Goal: Complete application form

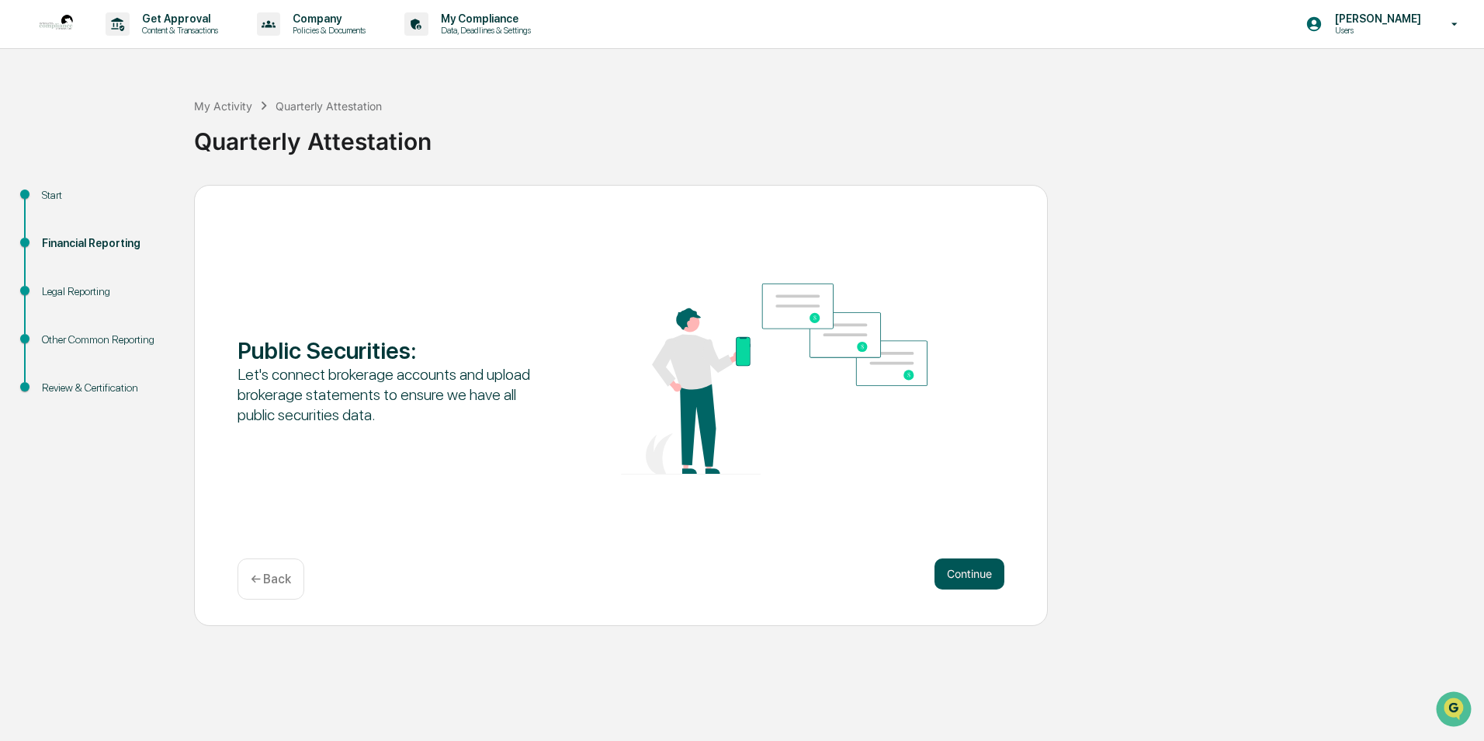
click at [970, 569] on button "Continue" at bounding box center [970, 573] width 70 height 31
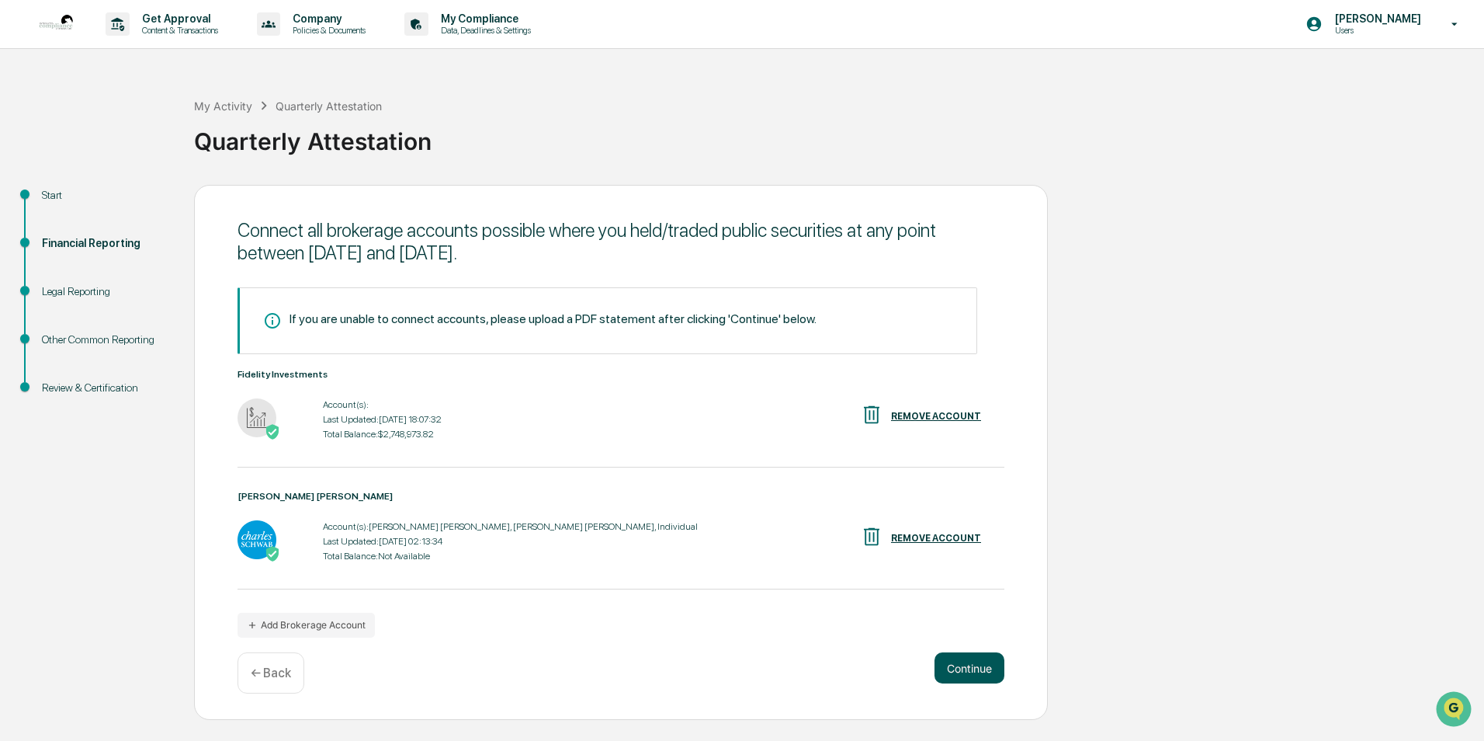
click at [966, 676] on button "Continue" at bounding box center [970, 667] width 70 height 31
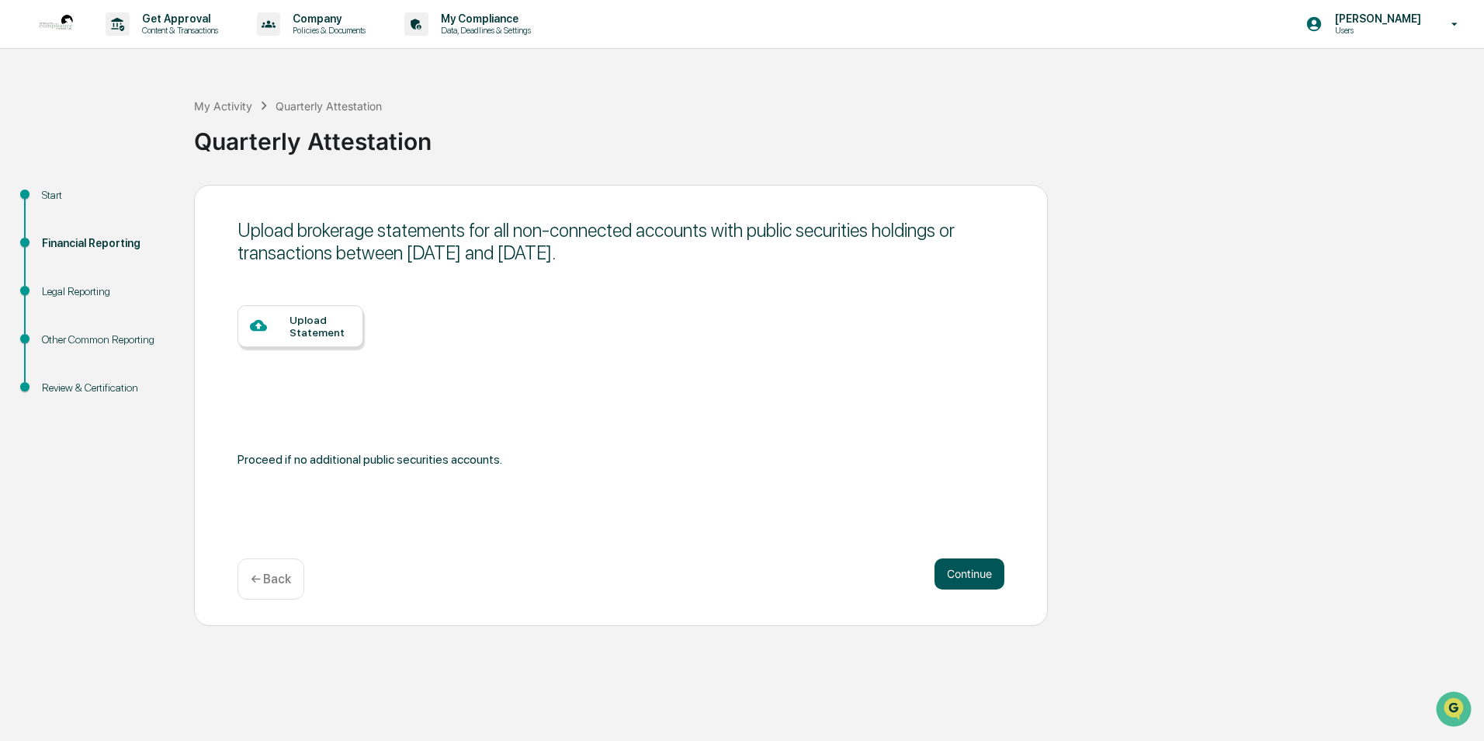
click at [955, 583] on button "Continue" at bounding box center [970, 573] width 70 height 31
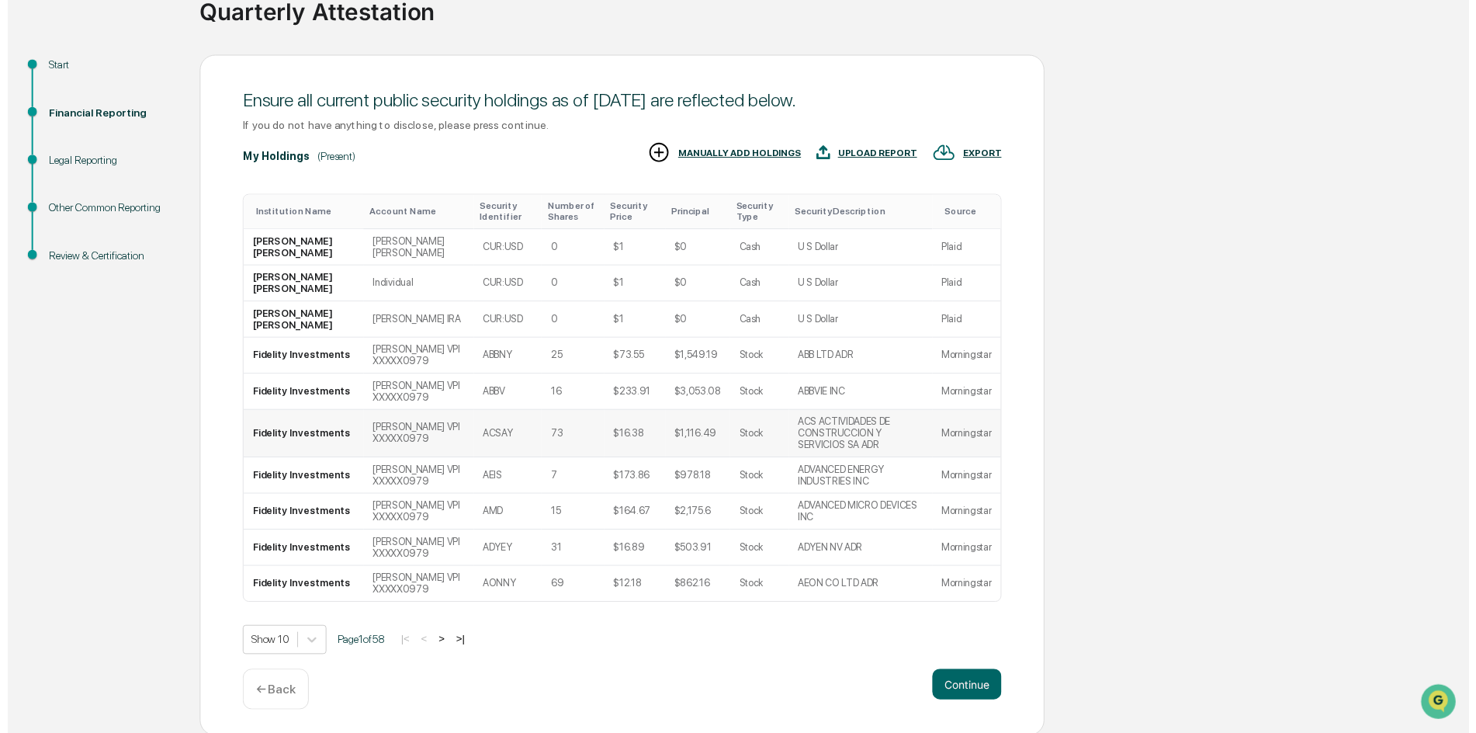
scroll to position [132, 0]
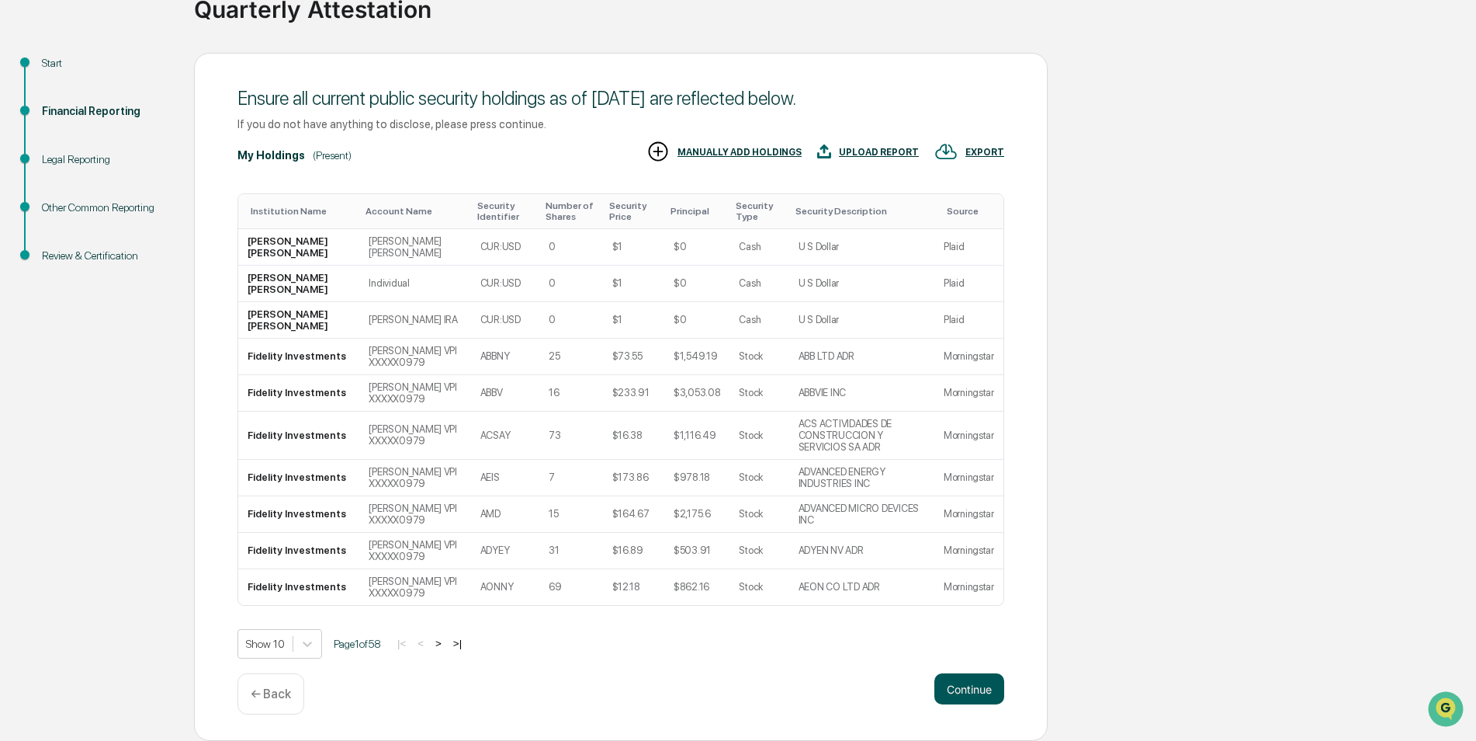
click at [956, 695] on button "Continue" at bounding box center [970, 688] width 70 height 31
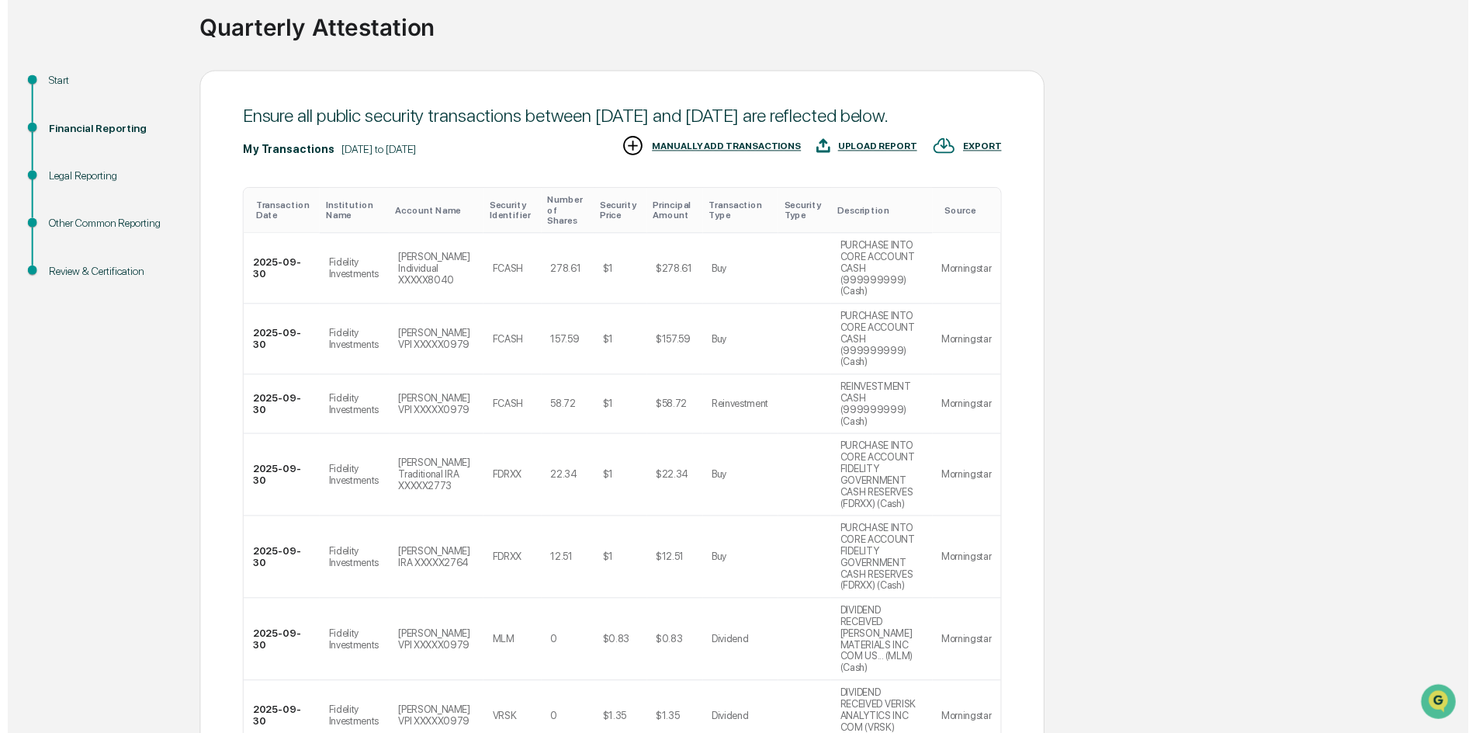
scroll to position [295, 0]
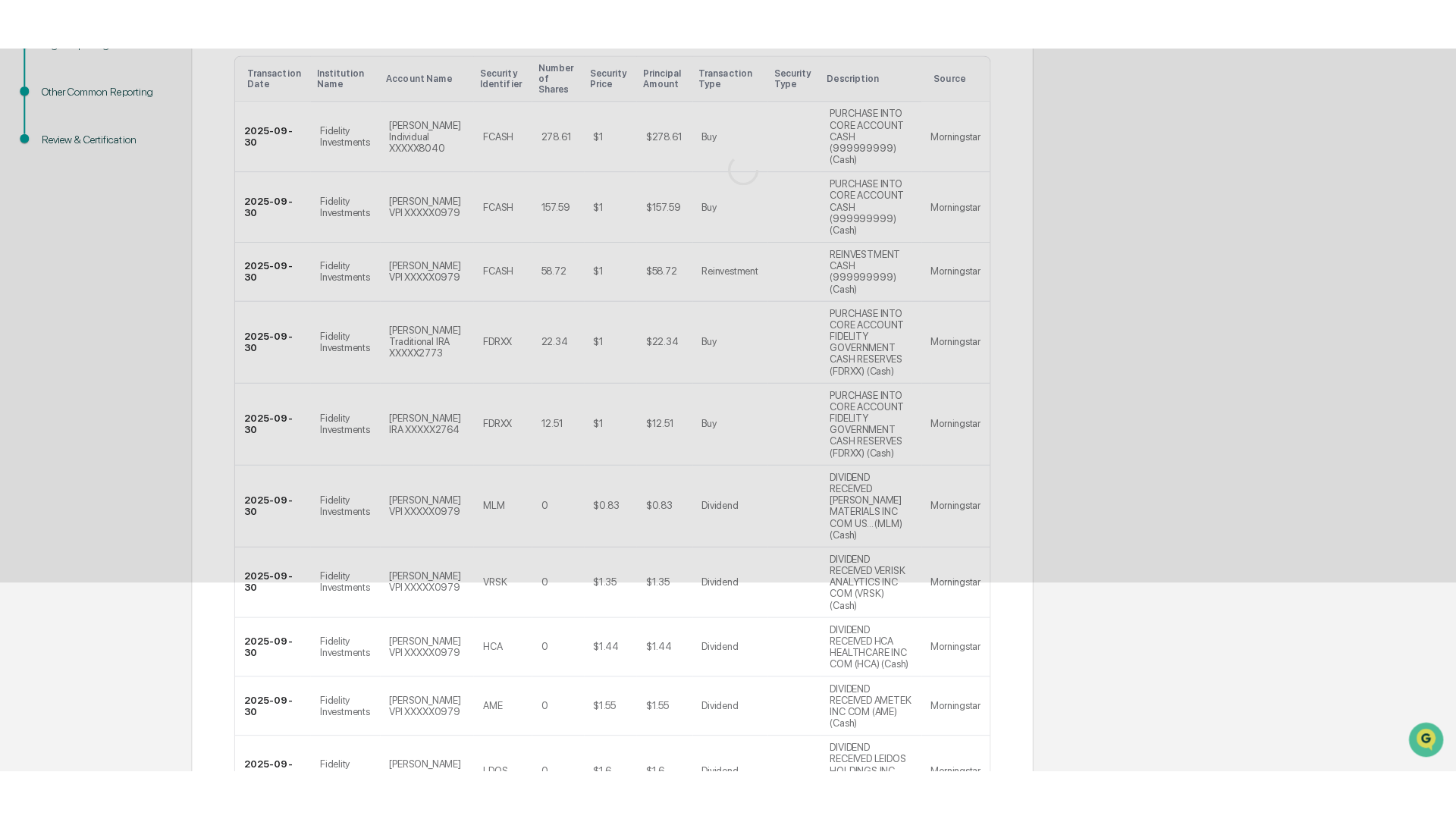
scroll to position [0, 0]
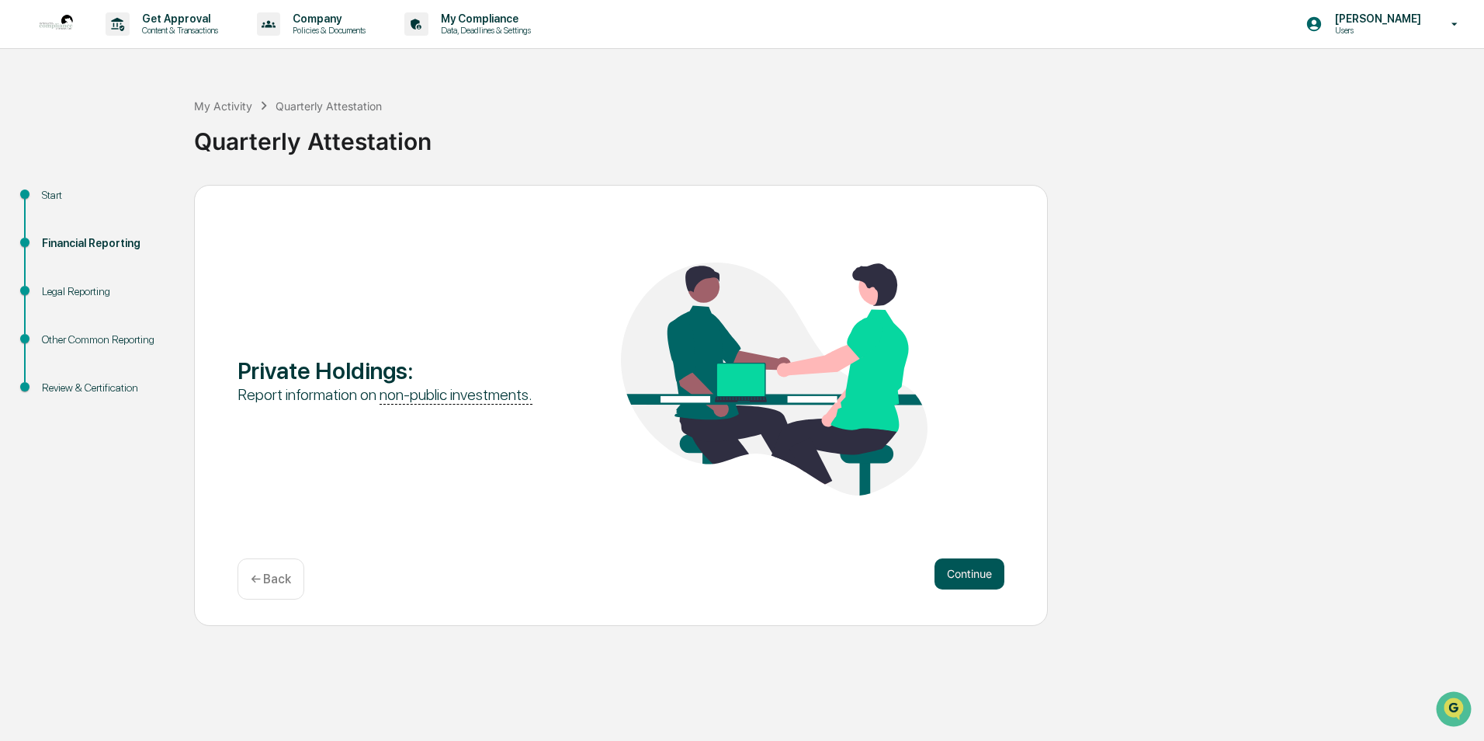
click at [975, 573] on button "Continue" at bounding box center [970, 573] width 70 height 31
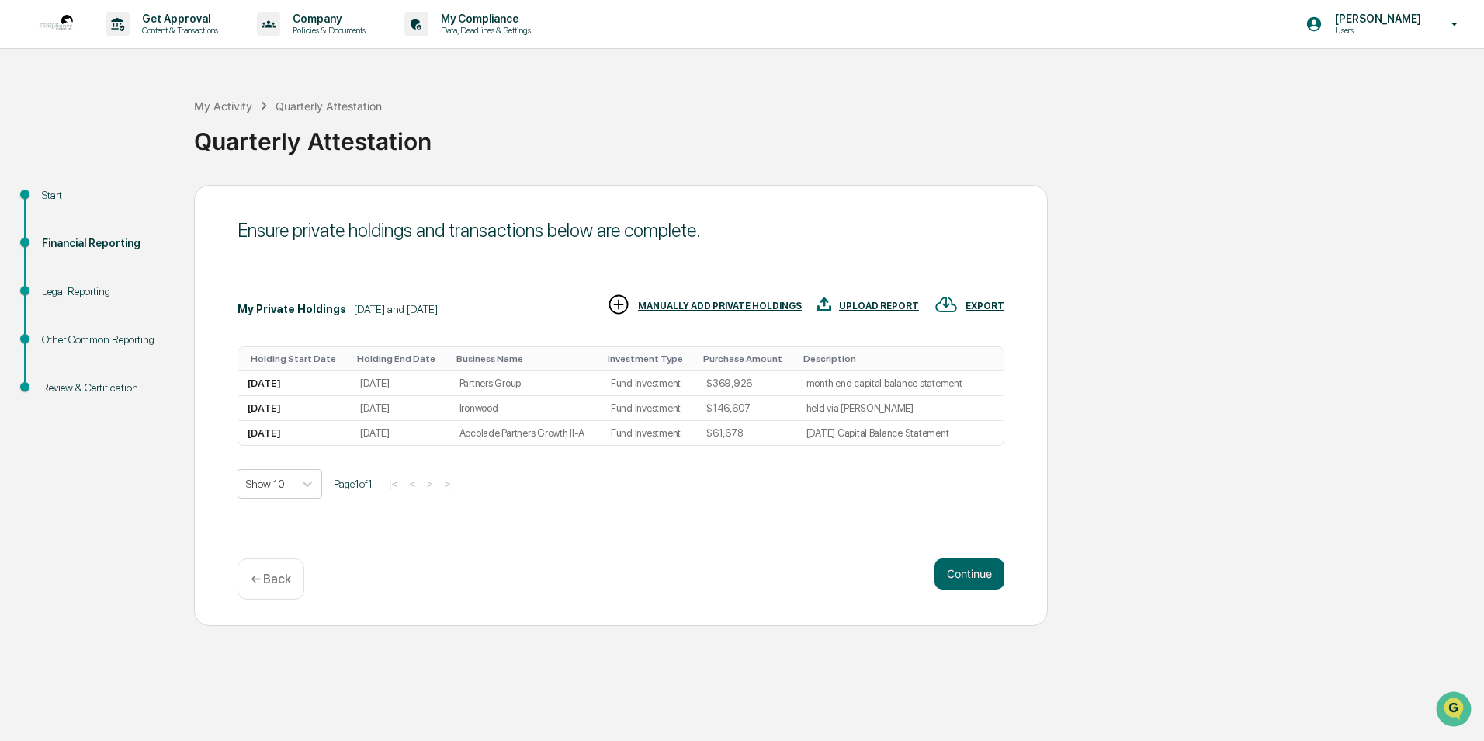
click at [871, 308] on div "UPLOAD REPORT" at bounding box center [879, 305] width 80 height 11
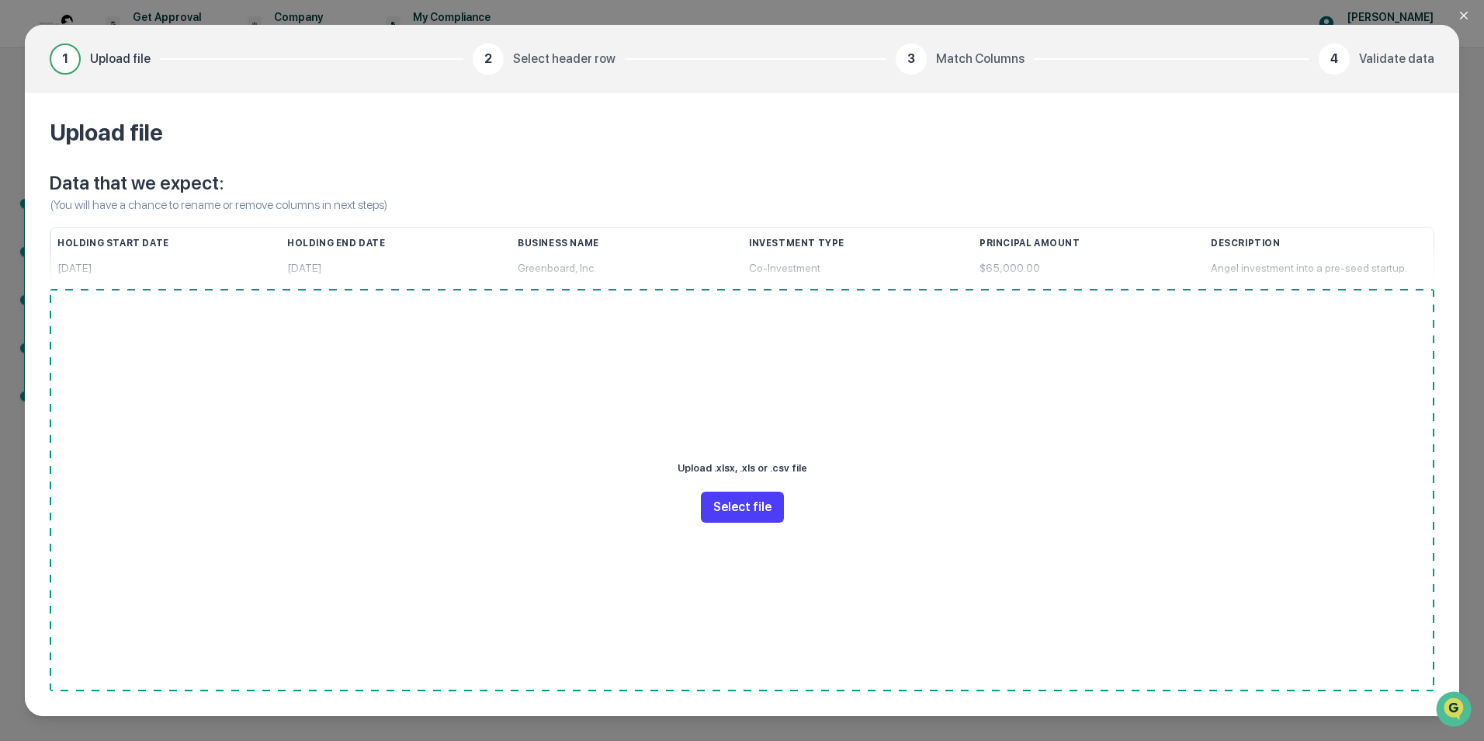
click at [737, 518] on button "Select file" at bounding box center [742, 506] width 83 height 31
click at [1460, 14] on icon "Close modal" at bounding box center [1464, 15] width 12 height 12
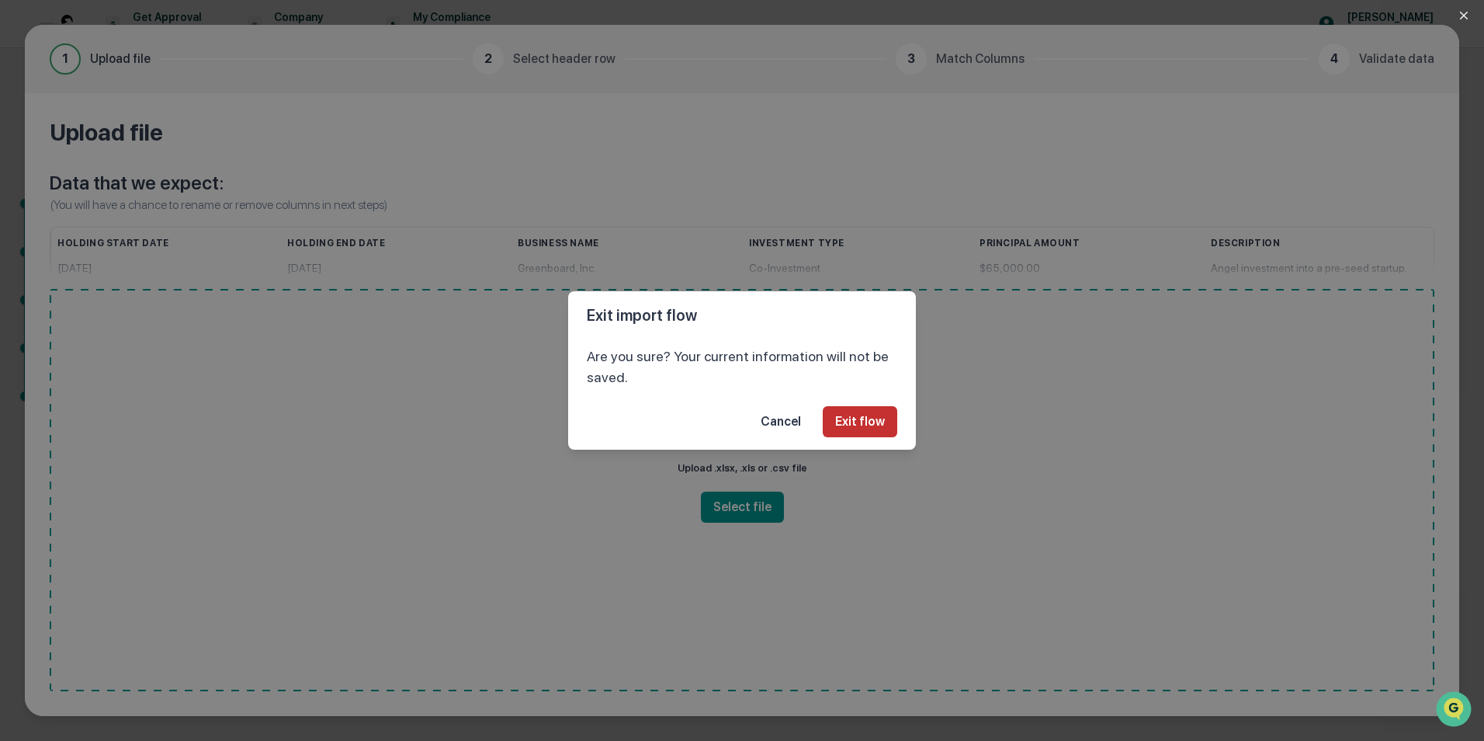
click at [871, 420] on button "Exit flow" at bounding box center [860, 421] width 75 height 31
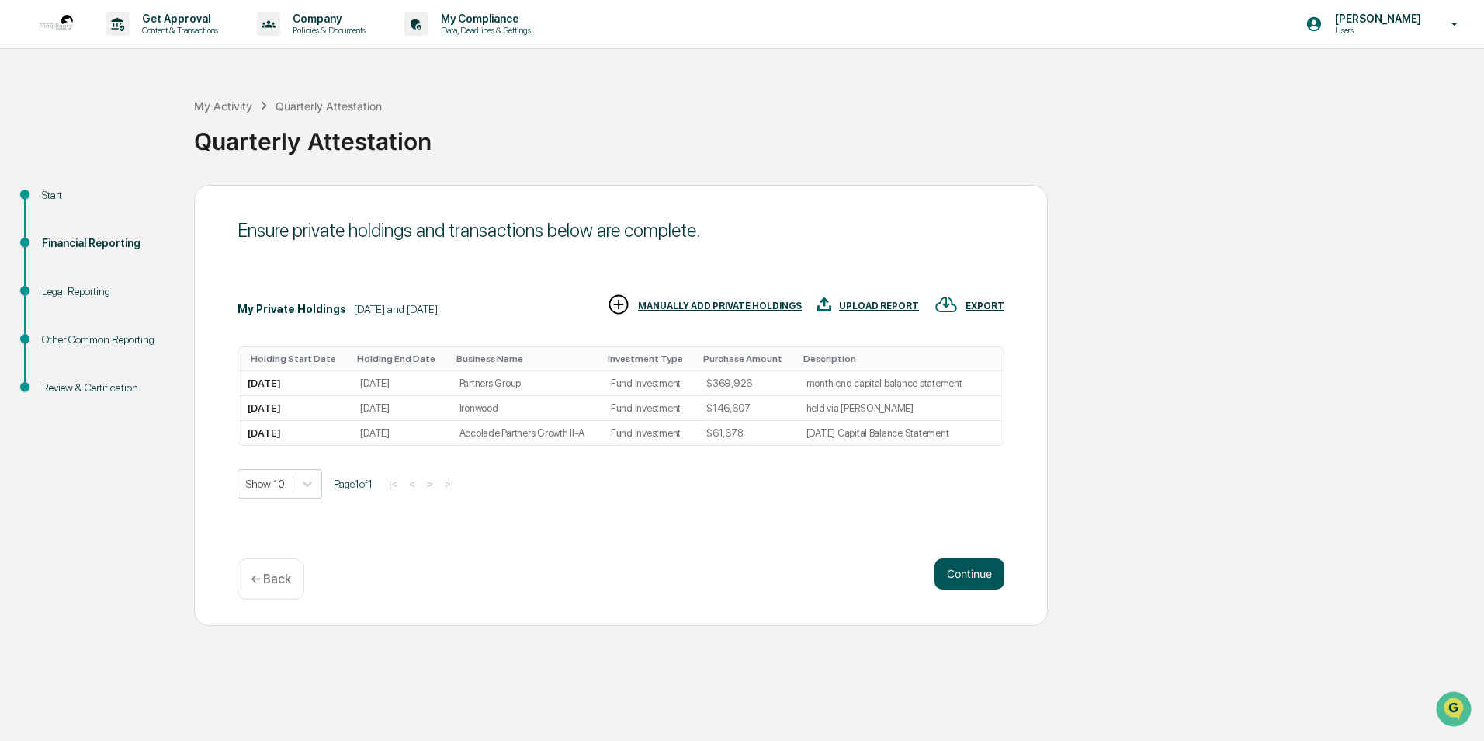
click at [951, 572] on button "Continue" at bounding box center [970, 573] width 70 height 31
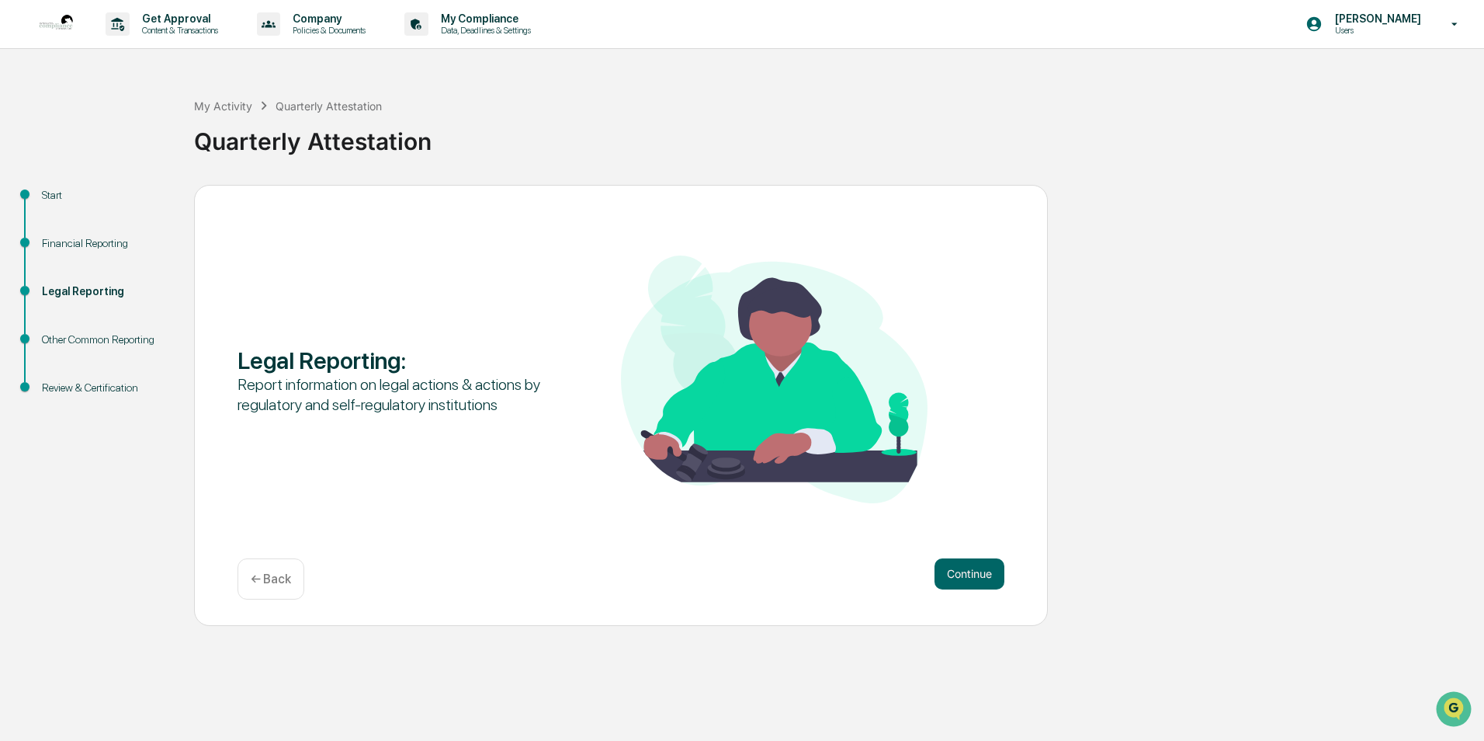
click at [287, 591] on div "← Back" at bounding box center [271, 578] width 67 height 41
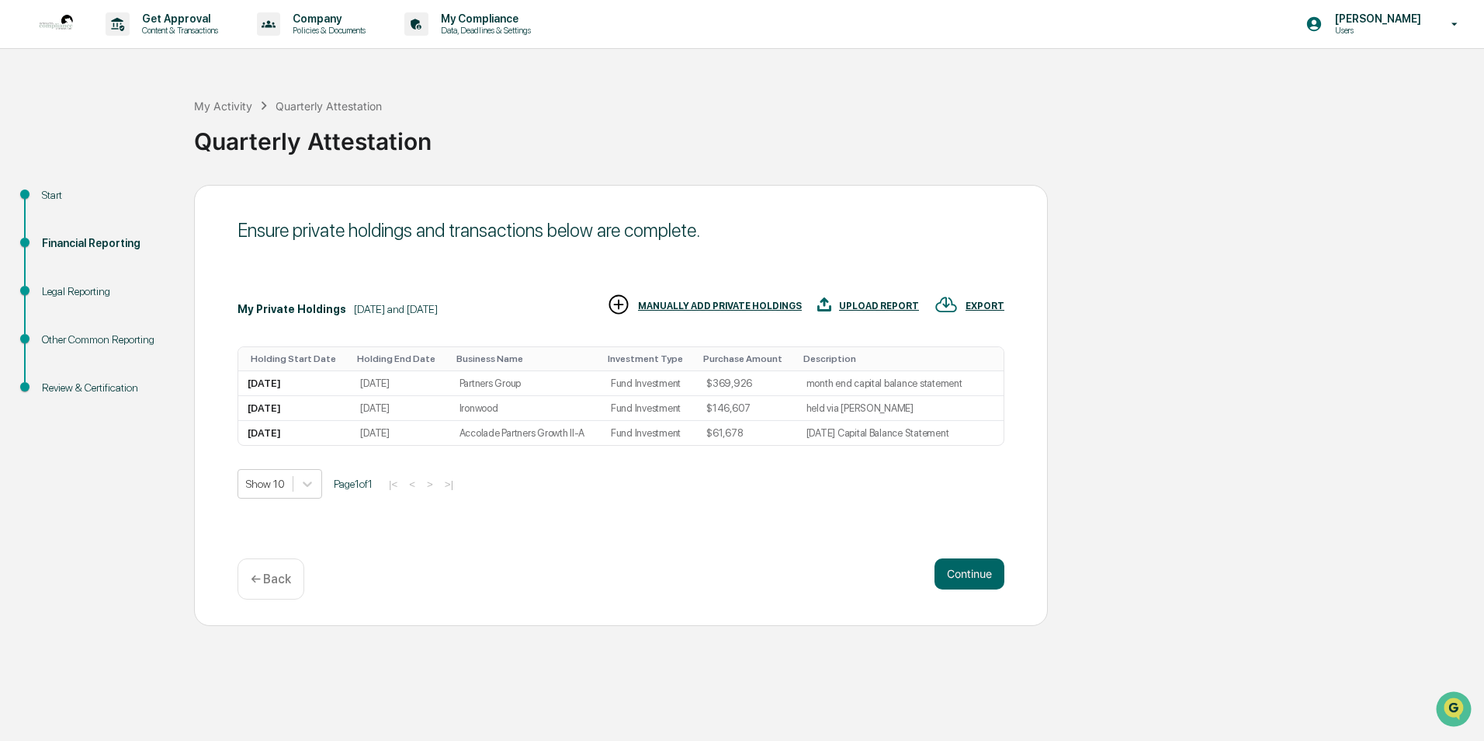
click at [760, 307] on div "MANUALLY ADD PRIVATE HOLDINGS" at bounding box center [720, 305] width 164 height 11
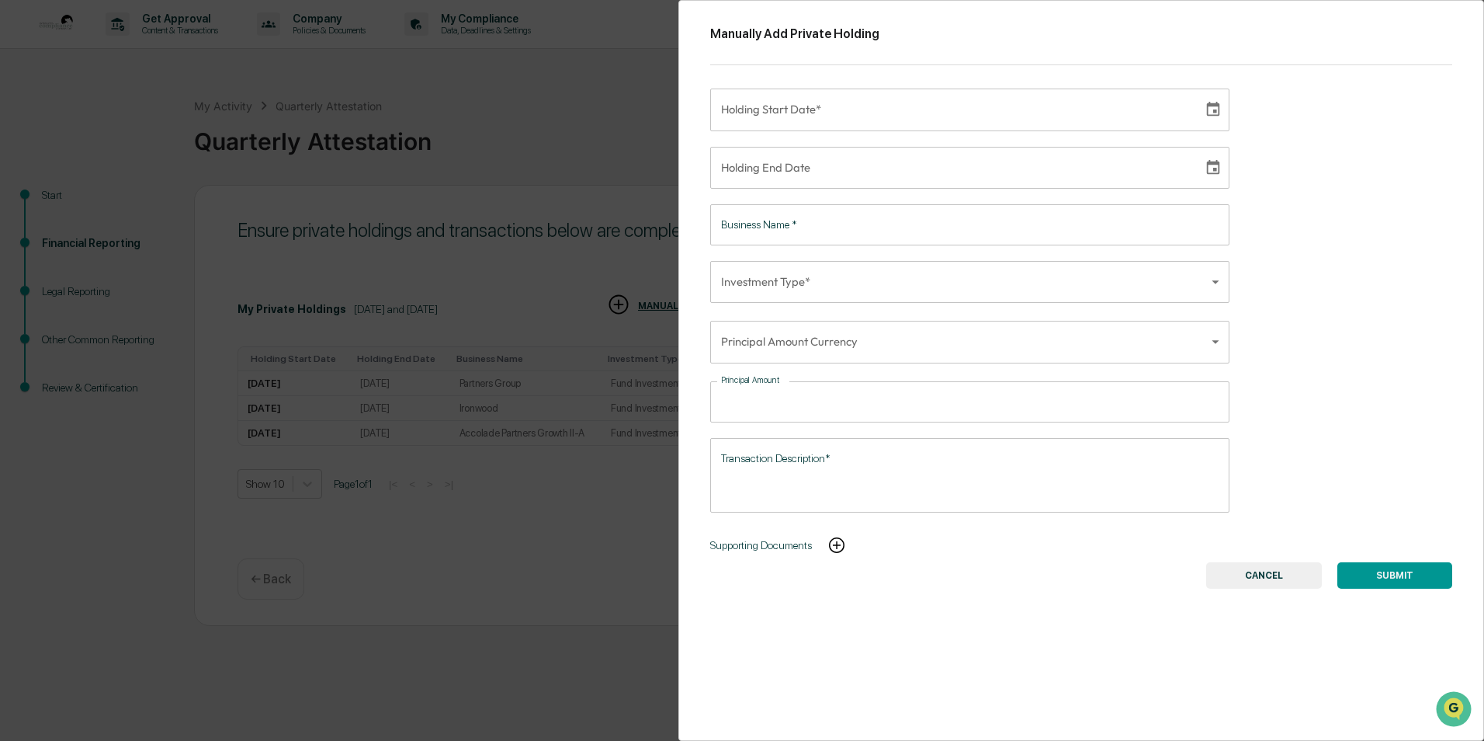
type input "**********"
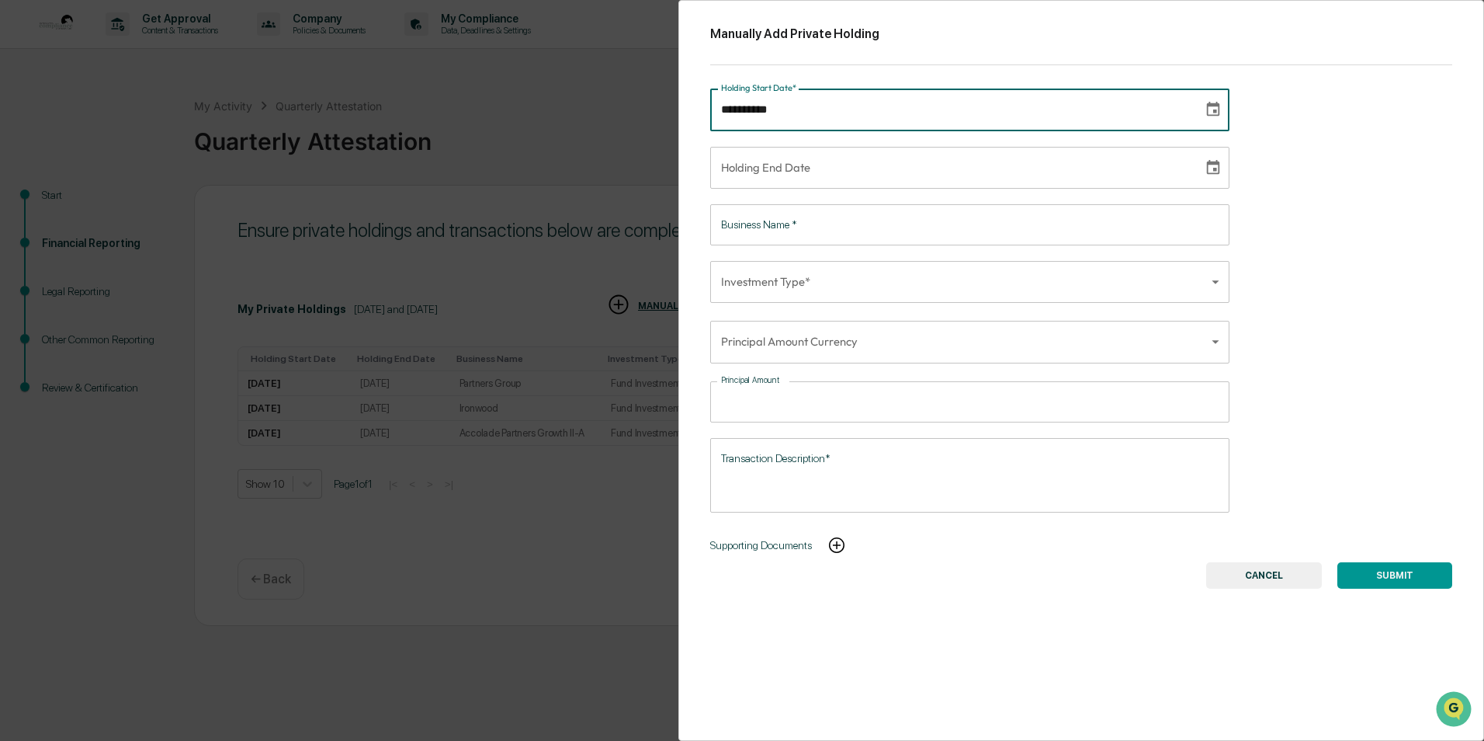
click at [845, 110] on input "**********" at bounding box center [951, 109] width 482 height 42
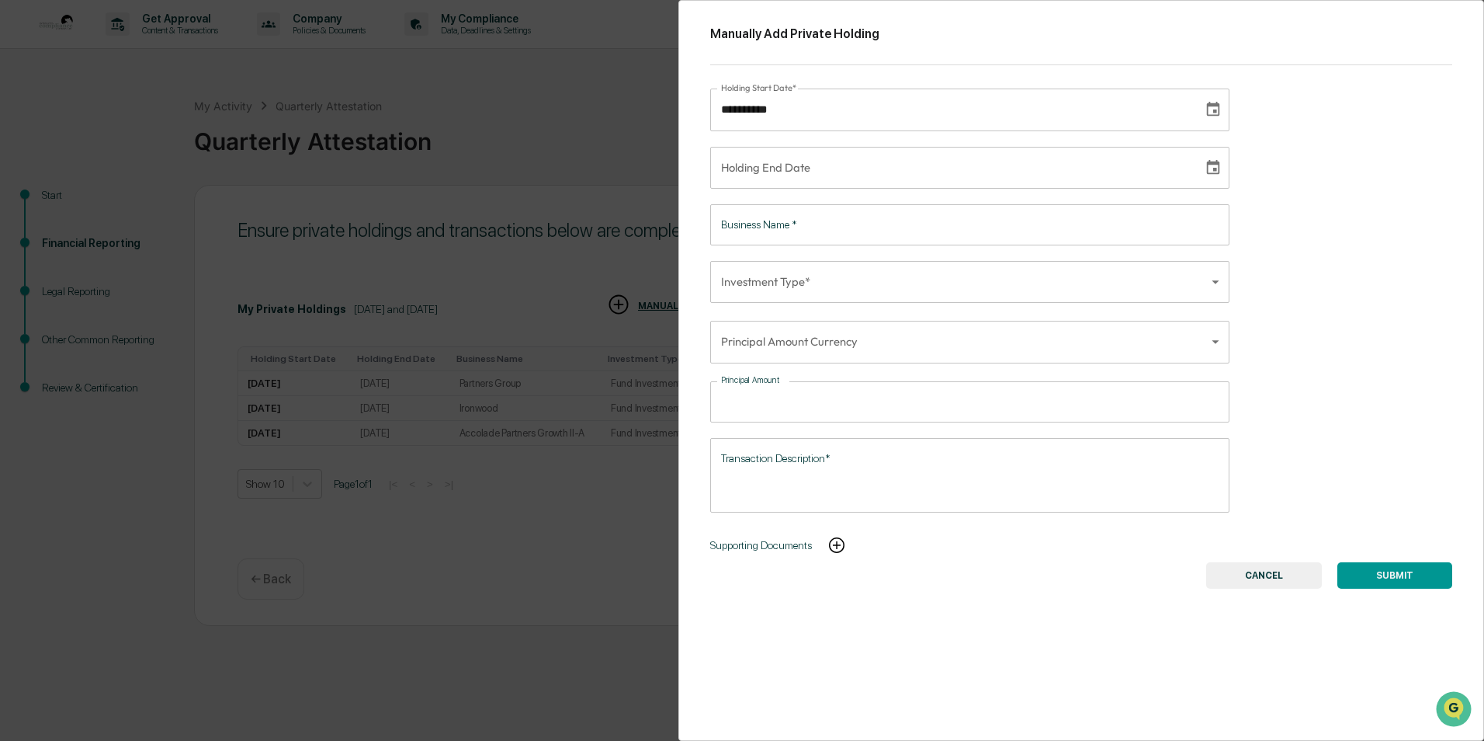
click at [1207, 116] on icon "Choose date" at bounding box center [1213, 109] width 13 height 15
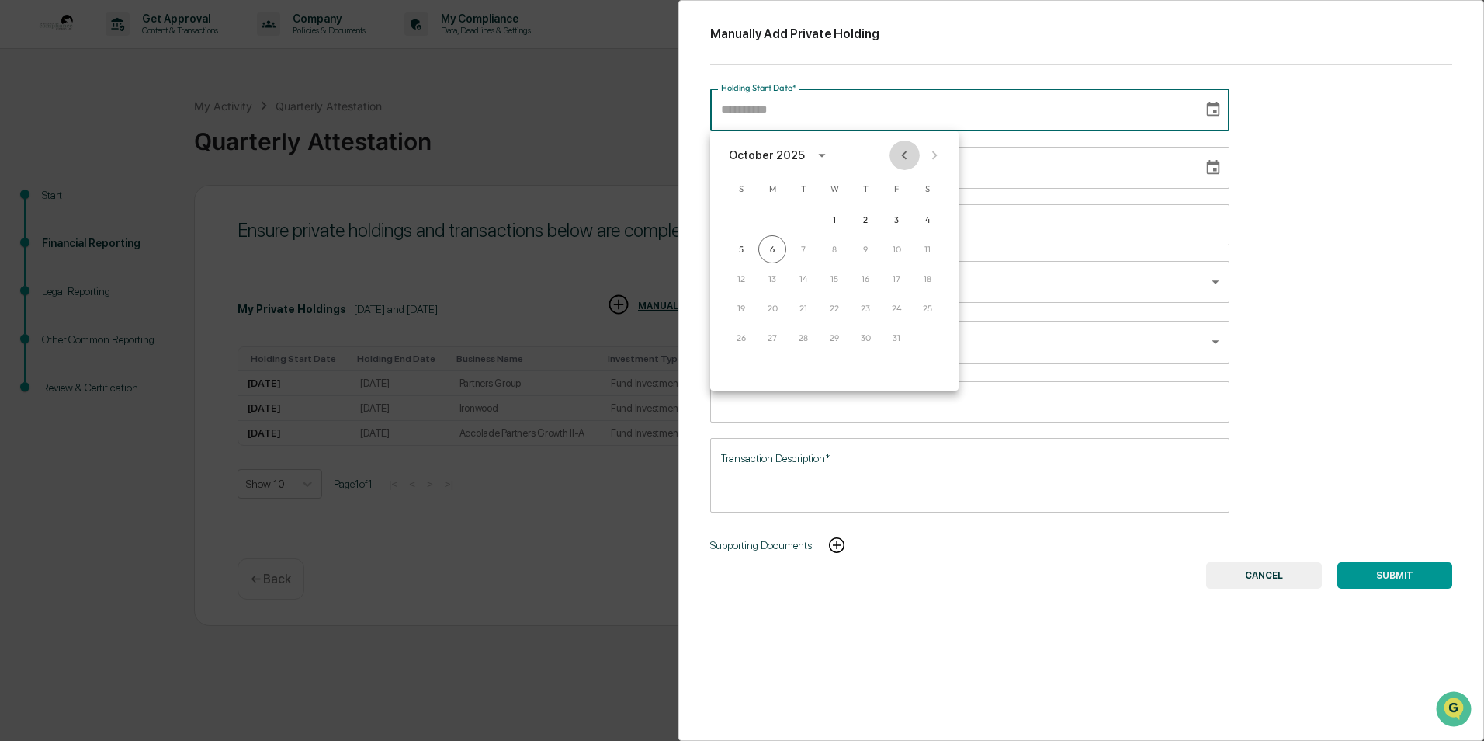
click at [906, 157] on icon "Previous month" at bounding box center [904, 155] width 17 height 17
click at [903, 157] on icon "Previous month" at bounding box center [904, 155] width 17 height 17
click at [893, 227] on button "1" at bounding box center [897, 220] width 28 height 28
type input "**********"
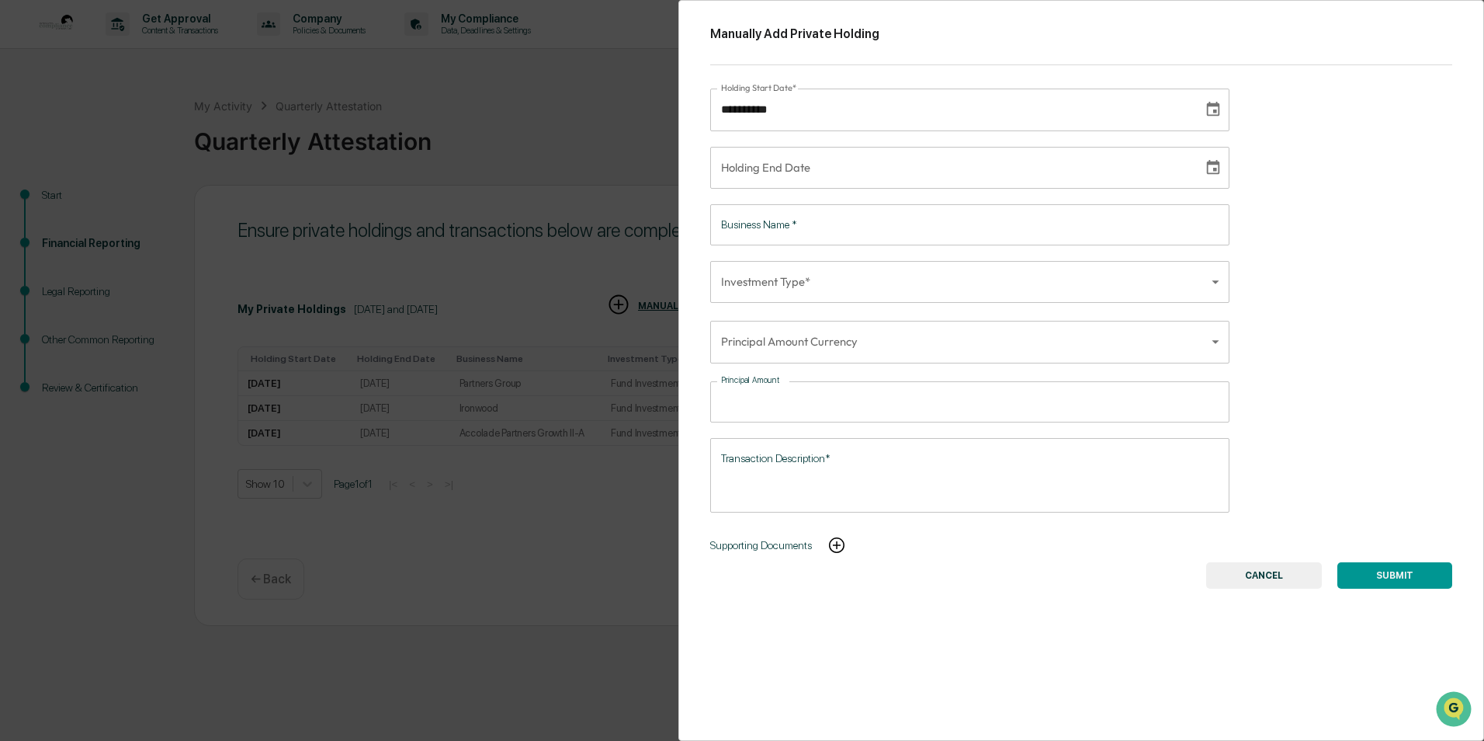
click at [841, 230] on input "Business Name   *" at bounding box center [969, 224] width 519 height 41
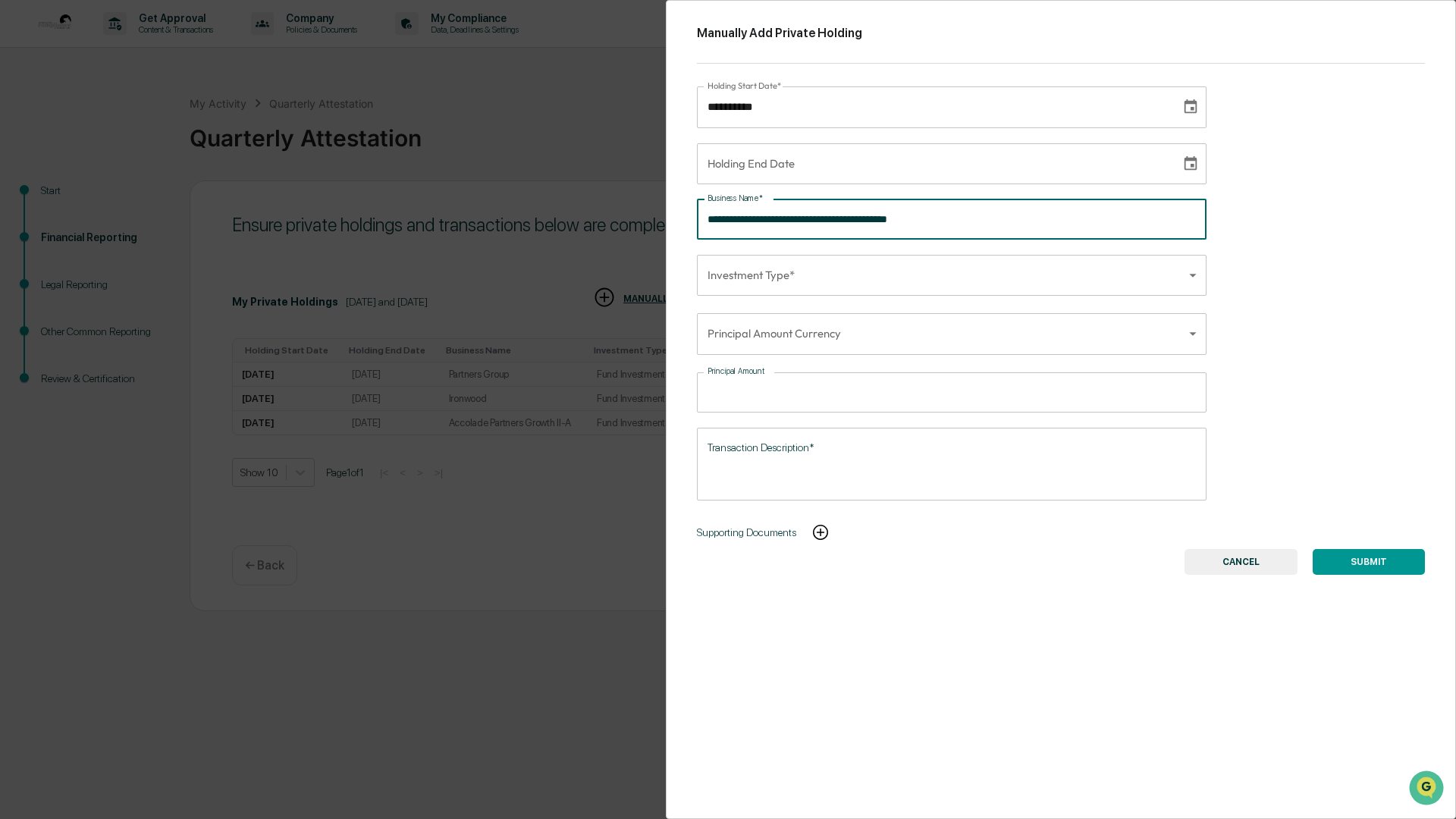
type input "**********"
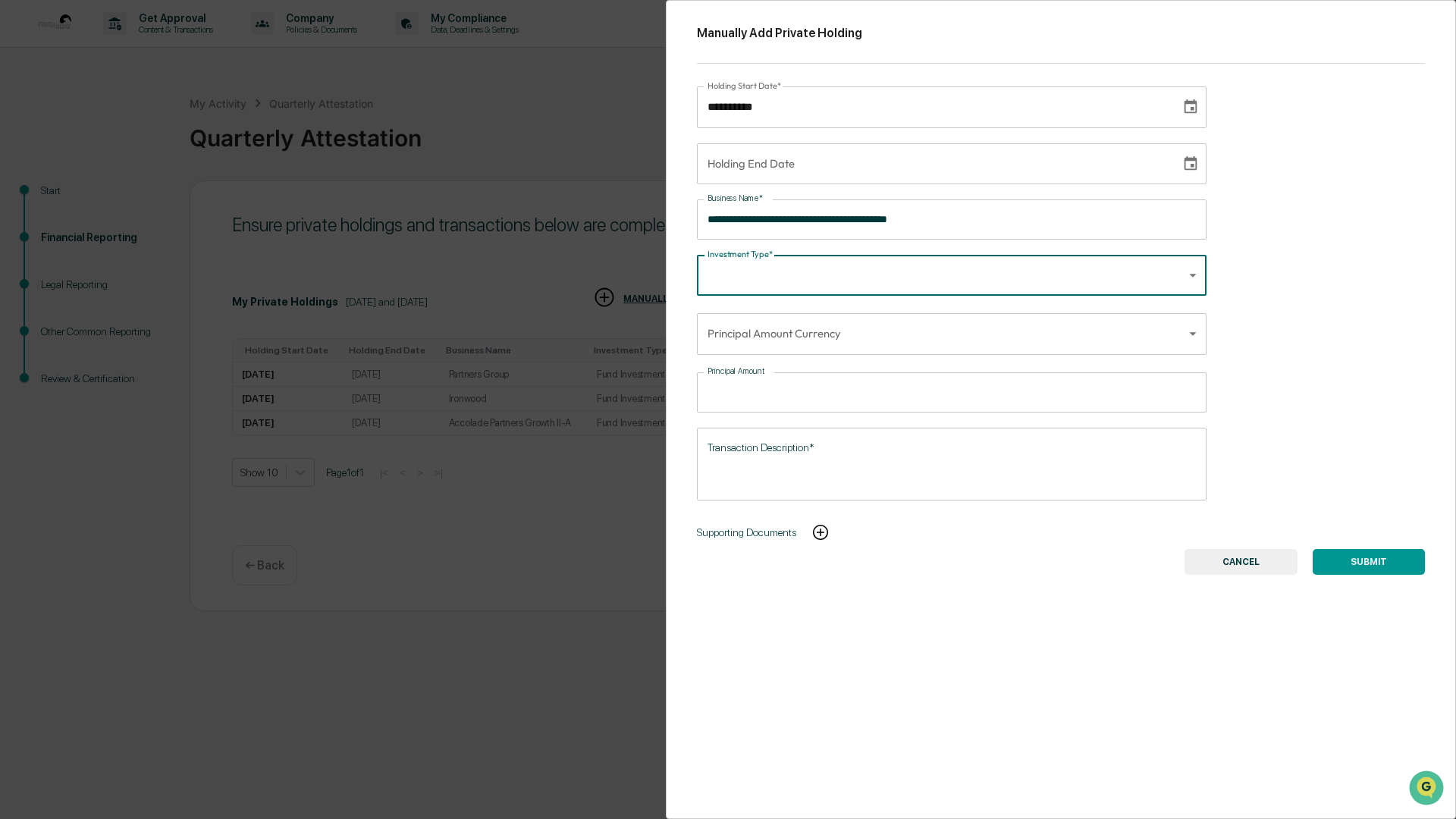
click at [1130, 280] on body "**********" at bounding box center [728, 410] width 1456 height 819
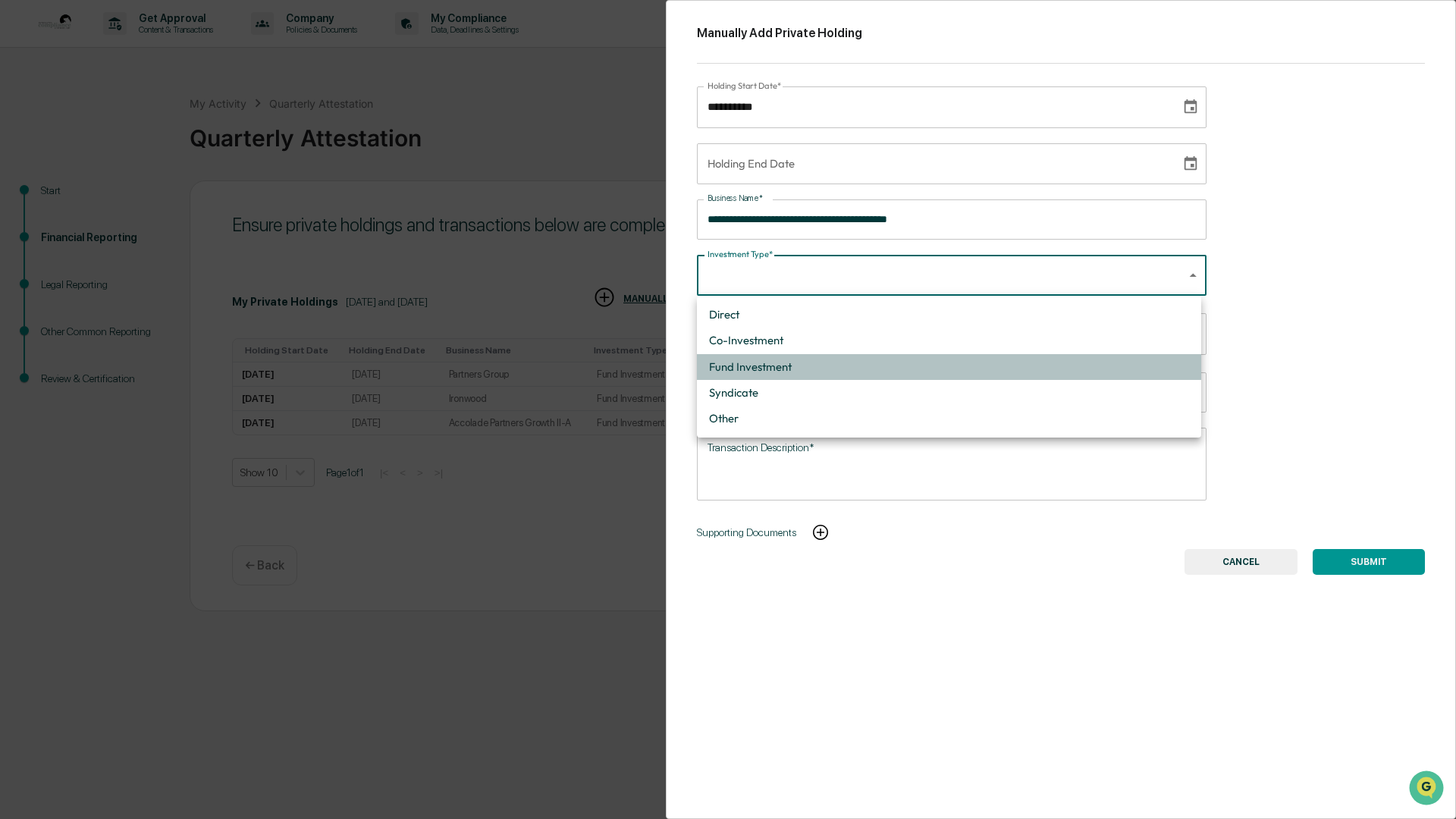
click at [810, 365] on li "Fund Investment" at bounding box center [949, 366] width 504 height 25
type input "**********"
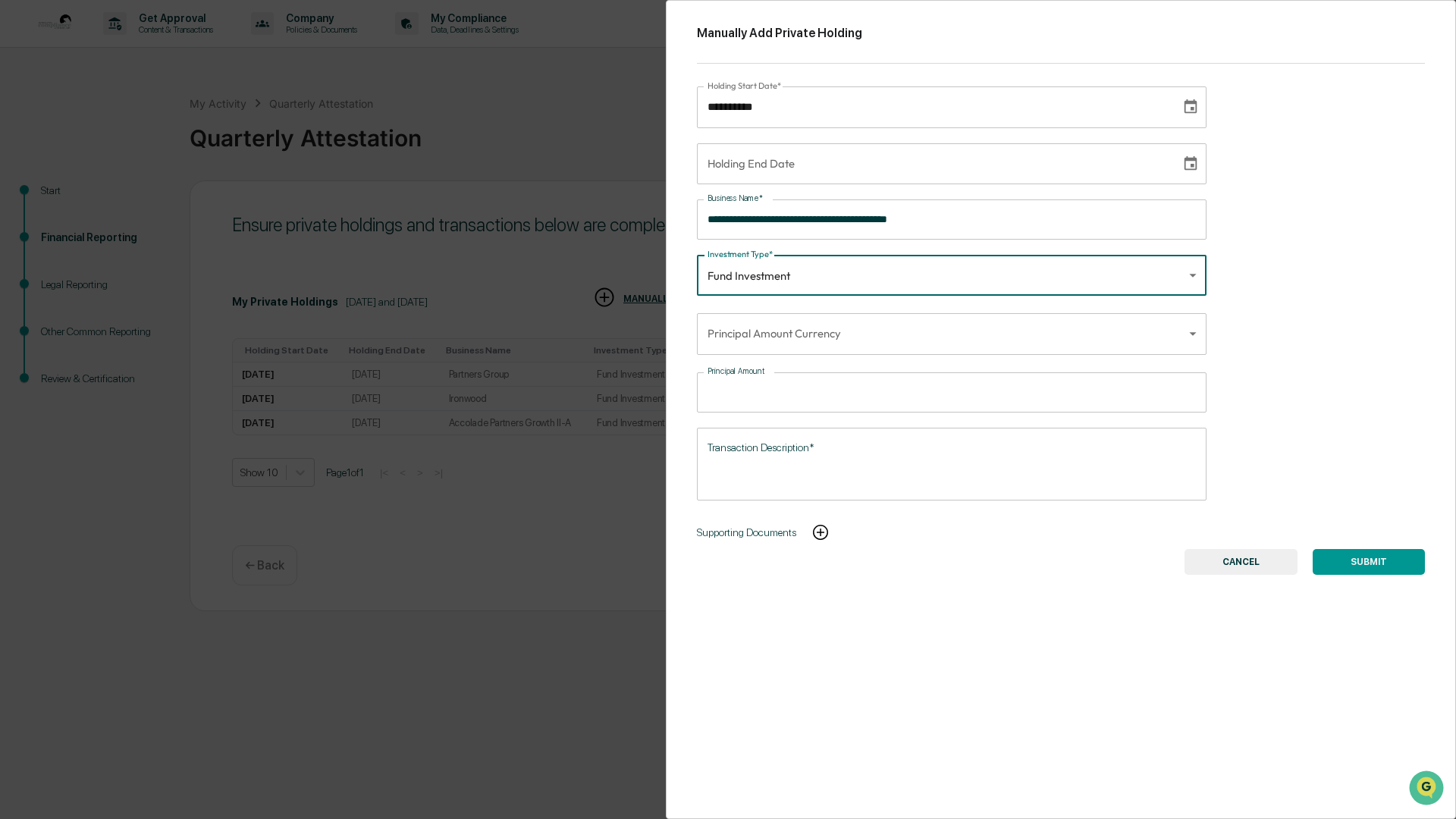
click at [815, 334] on body "**********" at bounding box center [728, 410] width 1456 height 819
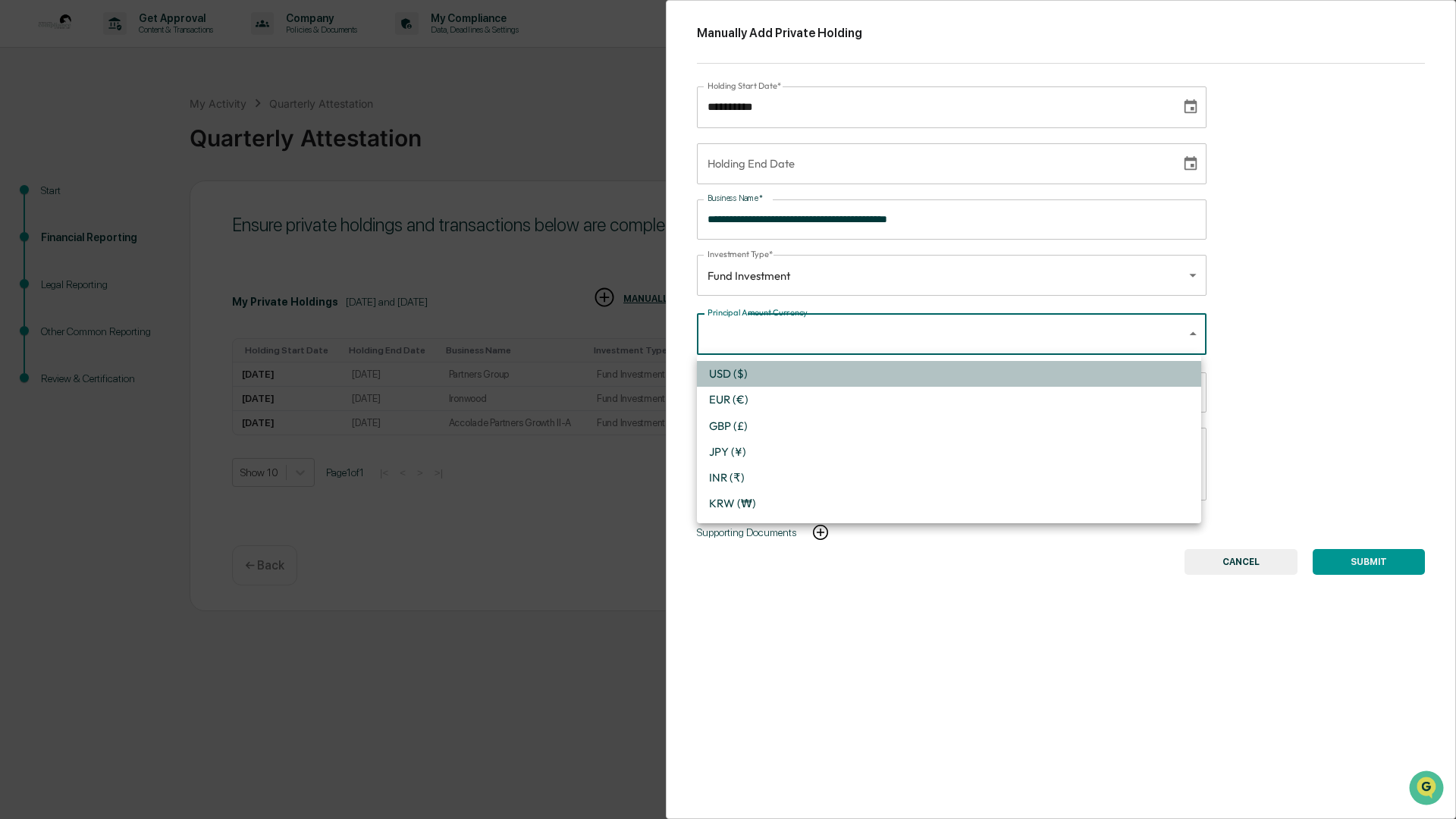
click at [782, 365] on li "USD ($)" at bounding box center [949, 373] width 504 height 25
type input "*"
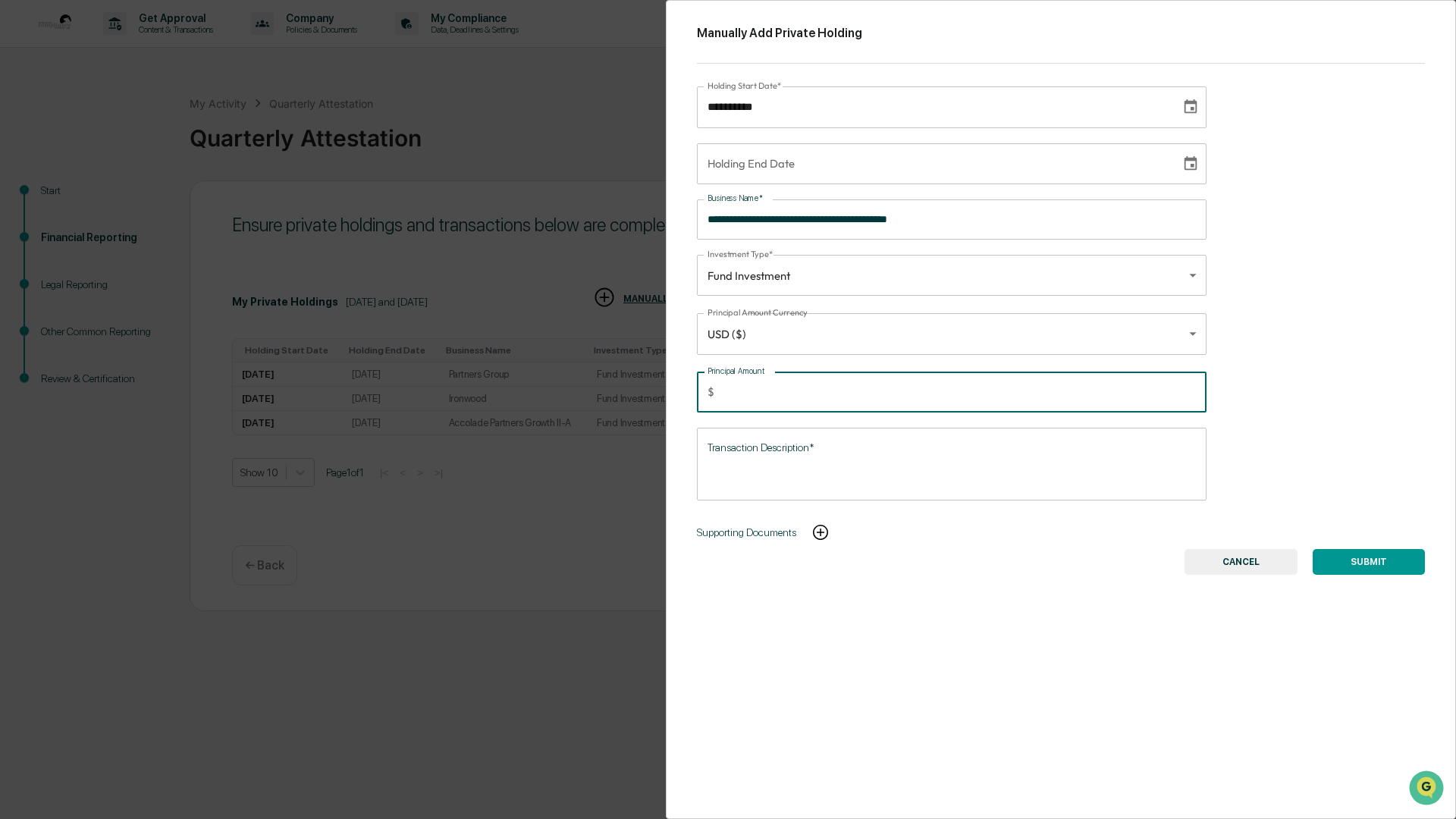
click at [757, 393] on input "Principal Amount" at bounding box center [964, 392] width 487 height 40
type input "******"
click at [727, 455] on textarea "Transaction Description*" at bounding box center [952, 463] width 489 height 48
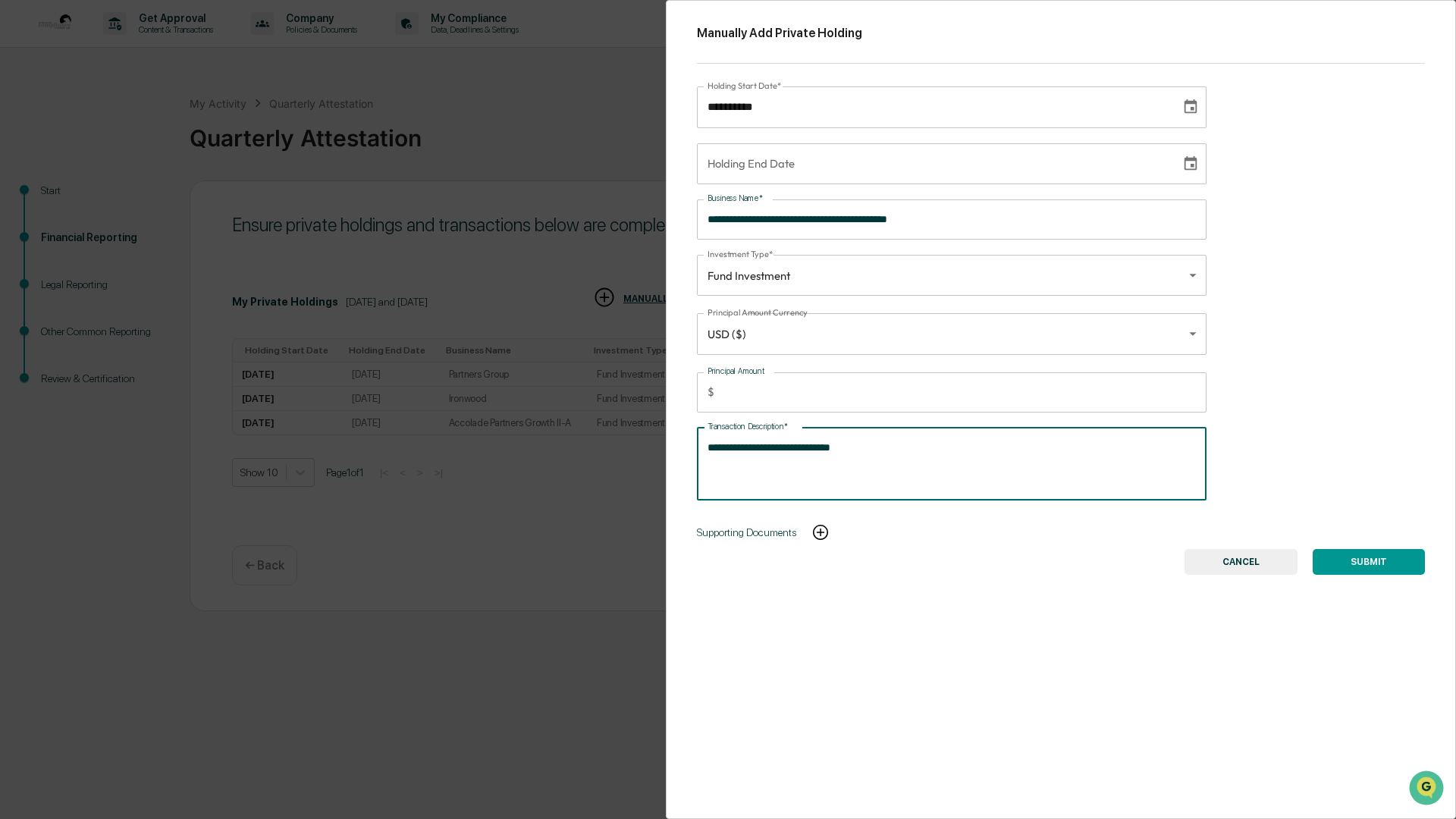
type textarea "**********"
click at [1372, 563] on button "SUBMIT" at bounding box center [1369, 562] width 112 height 25
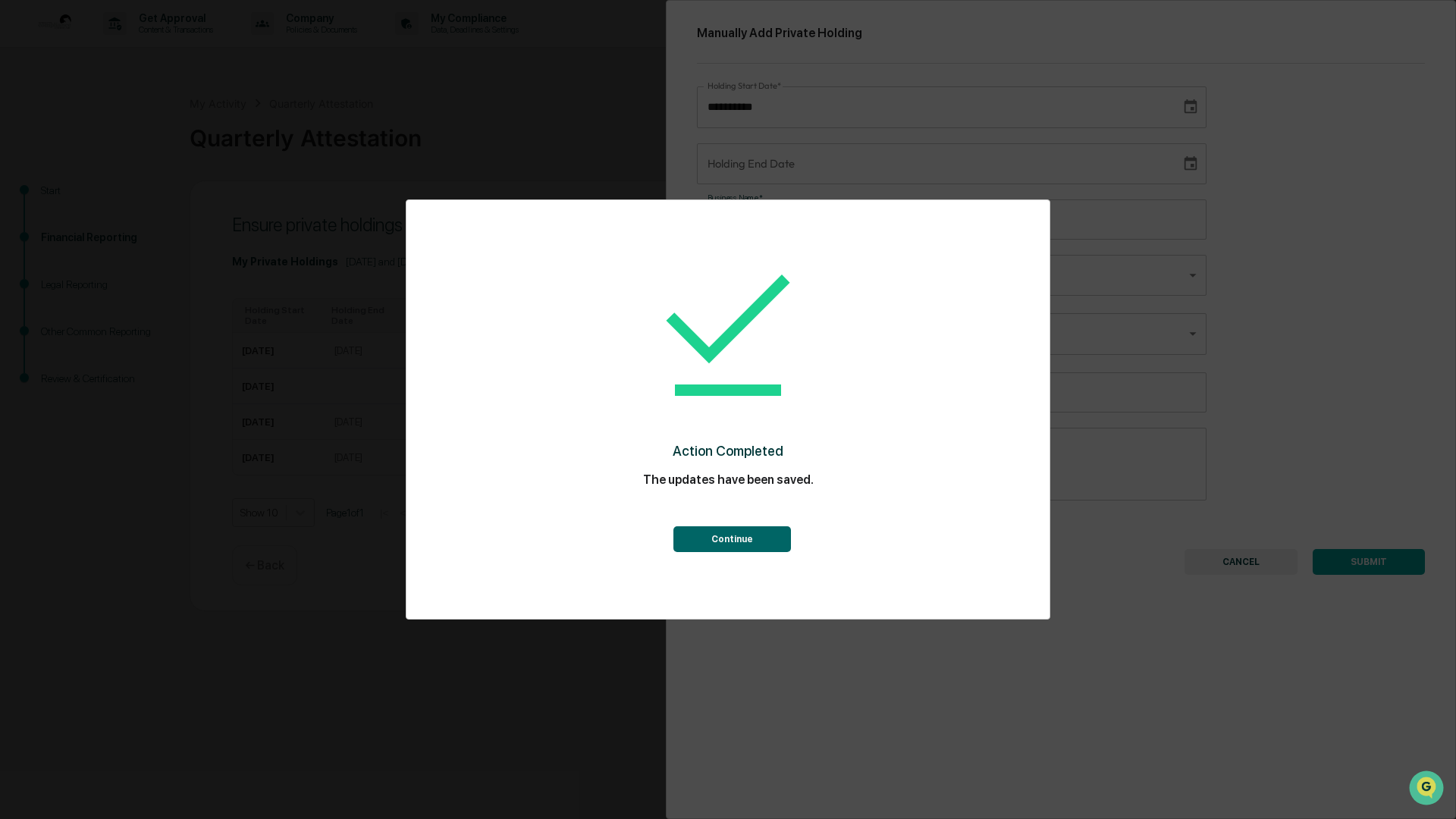
click at [761, 540] on button "Continue" at bounding box center [732, 539] width 117 height 25
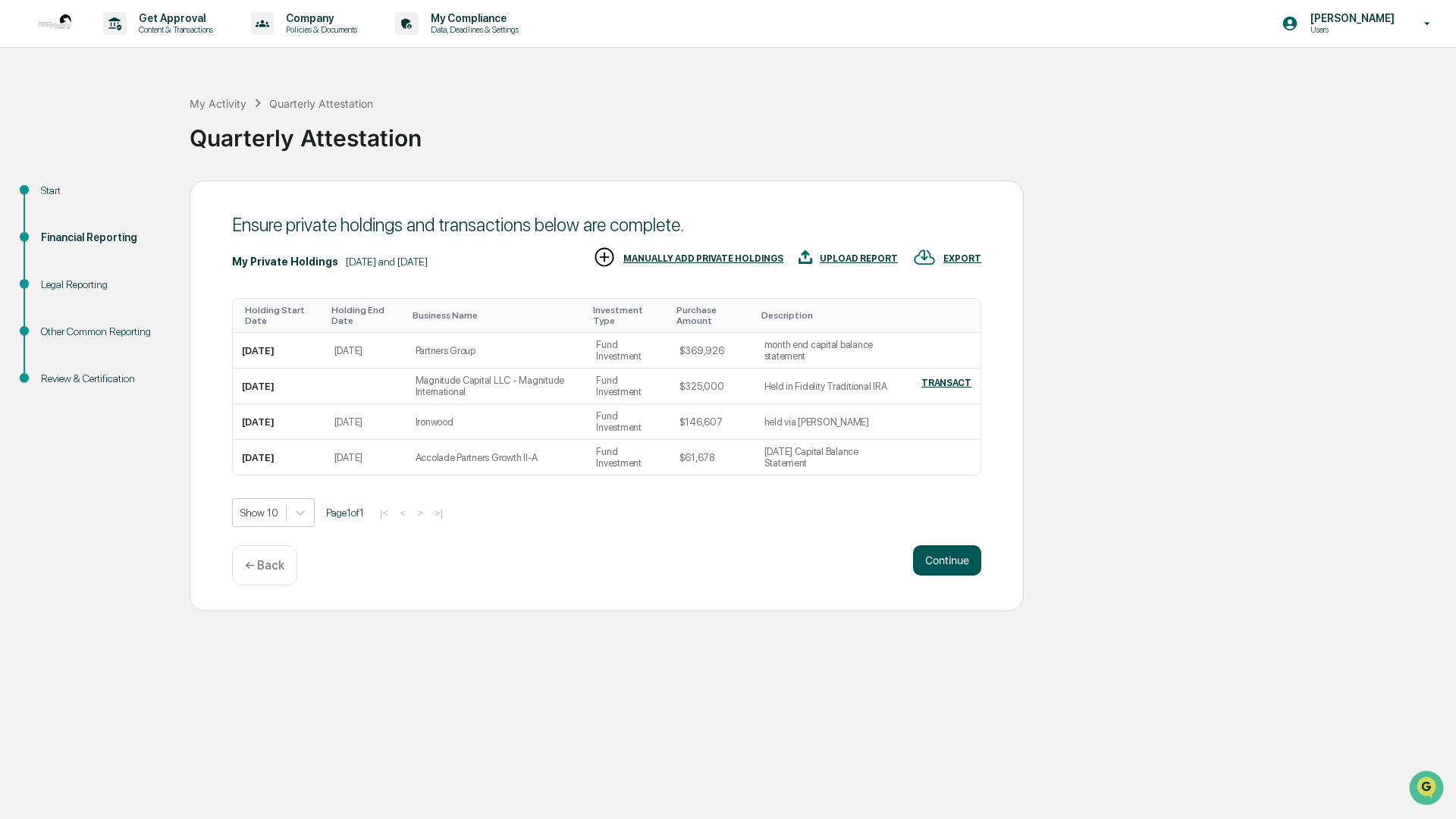
click at [954, 557] on button "Continue" at bounding box center [948, 560] width 68 height 30
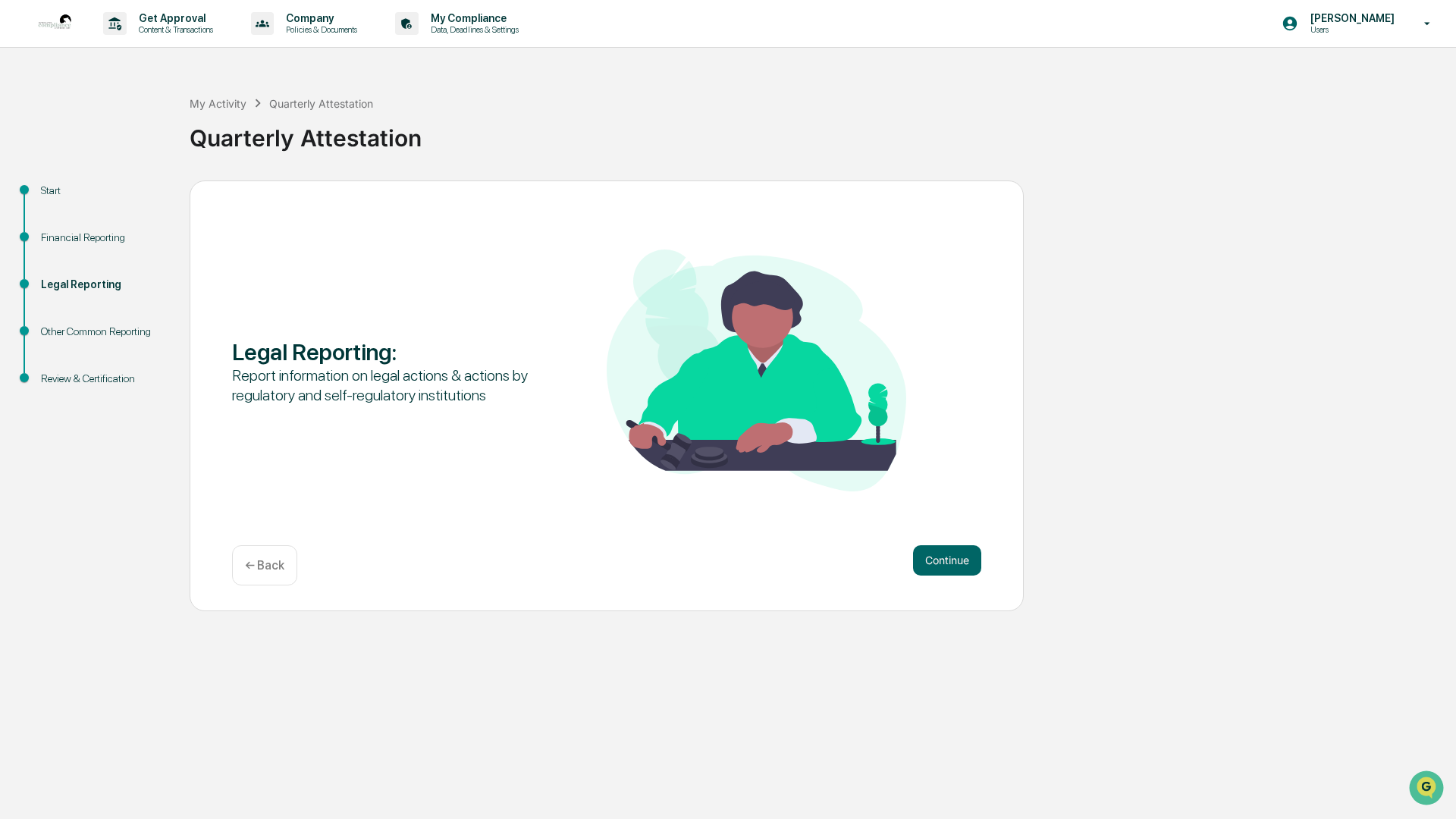
click at [954, 557] on button "Continue" at bounding box center [948, 560] width 68 height 30
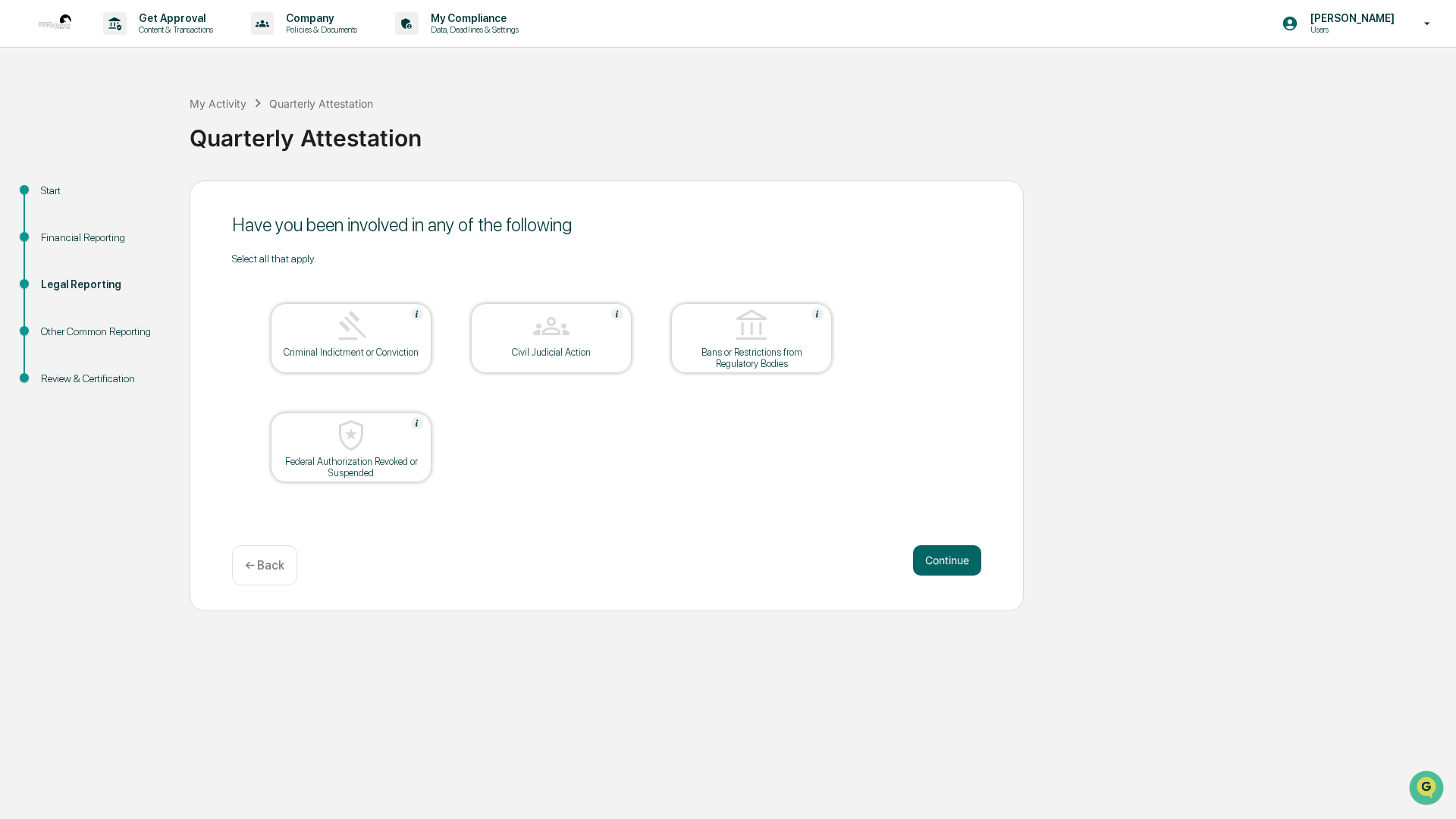
click at [954, 557] on button "Continue" at bounding box center [948, 560] width 68 height 30
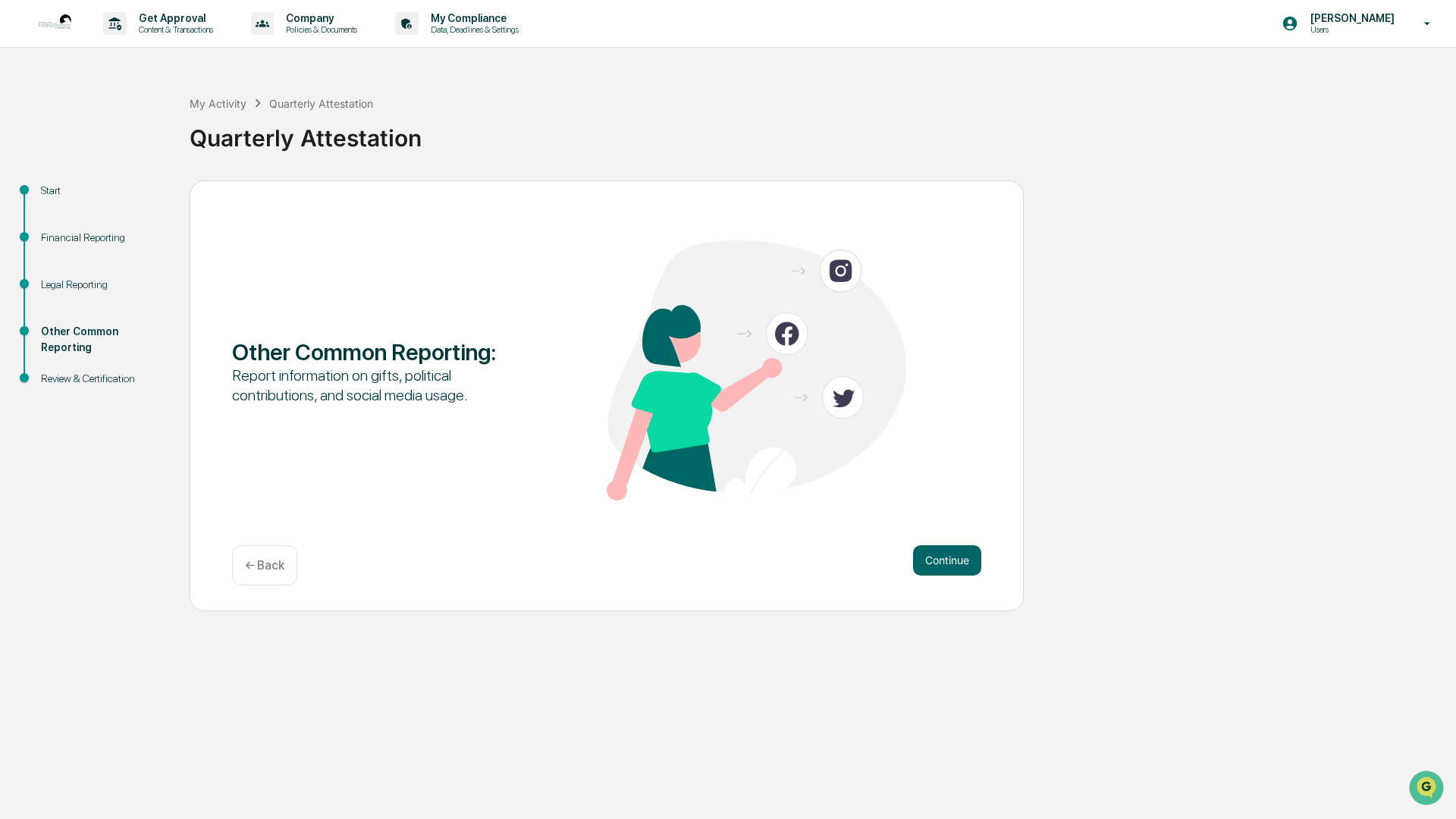
click at [954, 557] on button "Continue" at bounding box center [948, 560] width 68 height 30
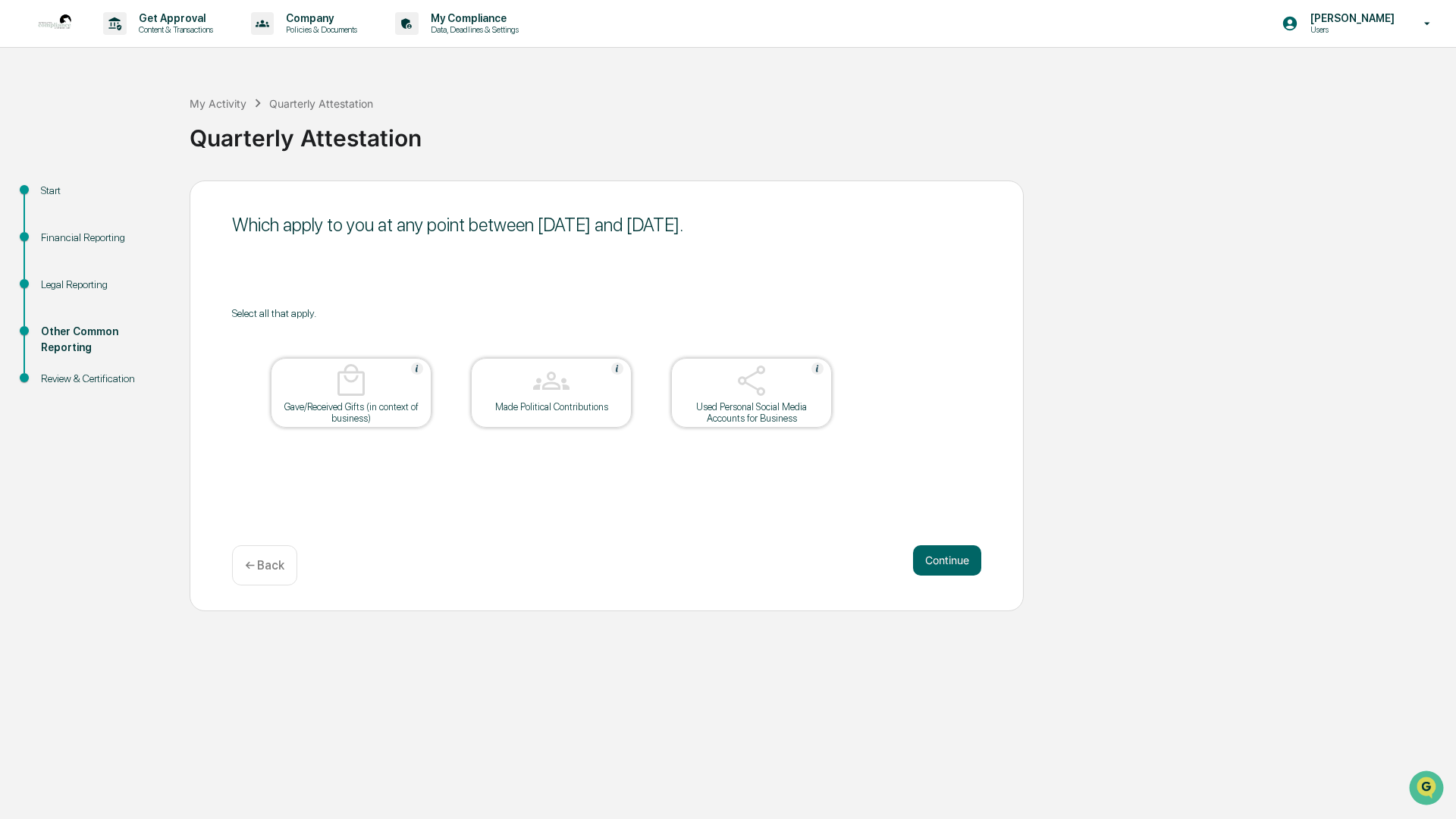
click at [954, 557] on button "Continue" at bounding box center [948, 560] width 68 height 30
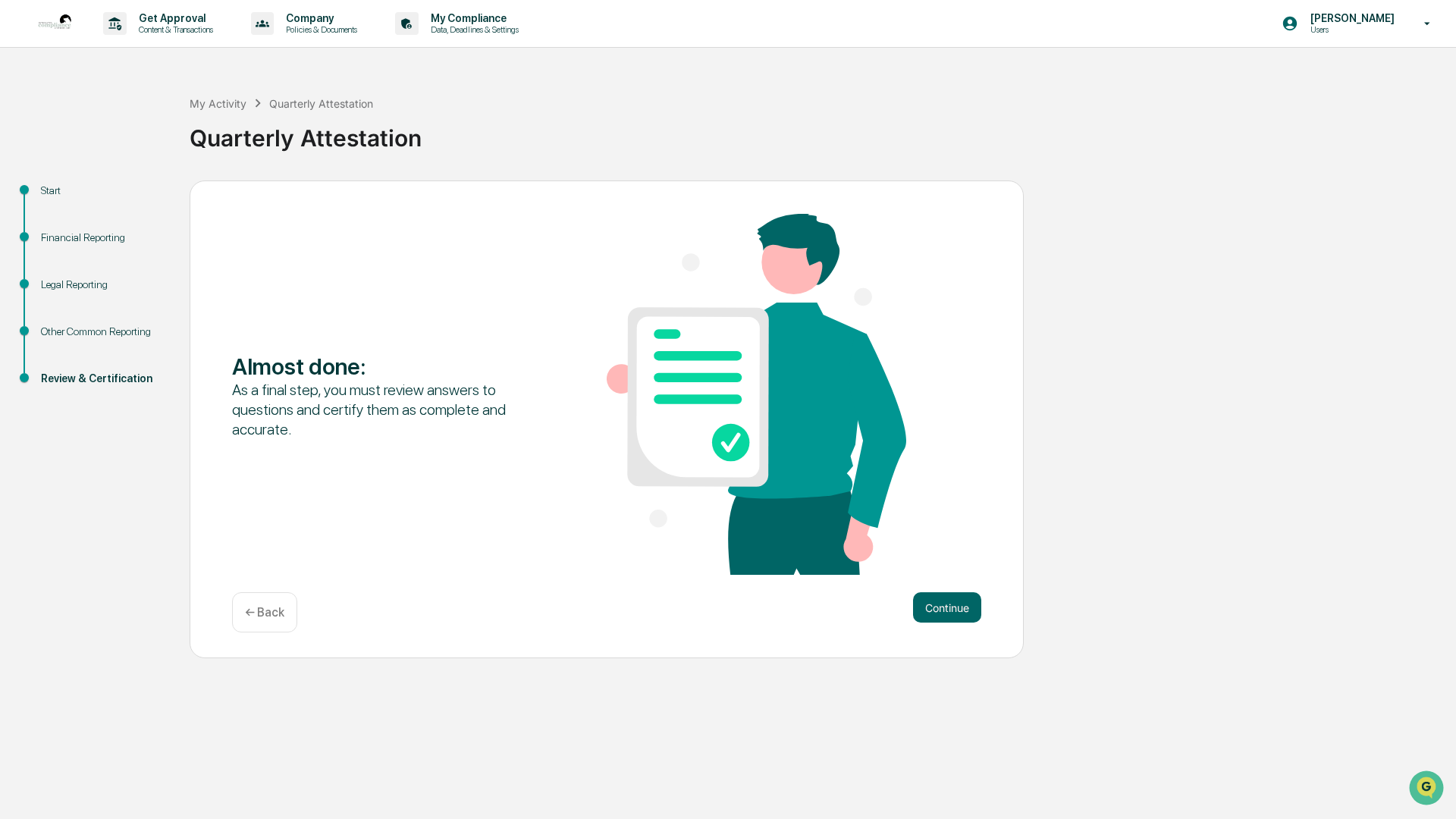
click at [954, 557] on div "Almost done : As a final step, you must review answers to questions and certify…" at bounding box center [607, 396] width 749 height 365
click at [950, 603] on button "Continue" at bounding box center [948, 607] width 68 height 30
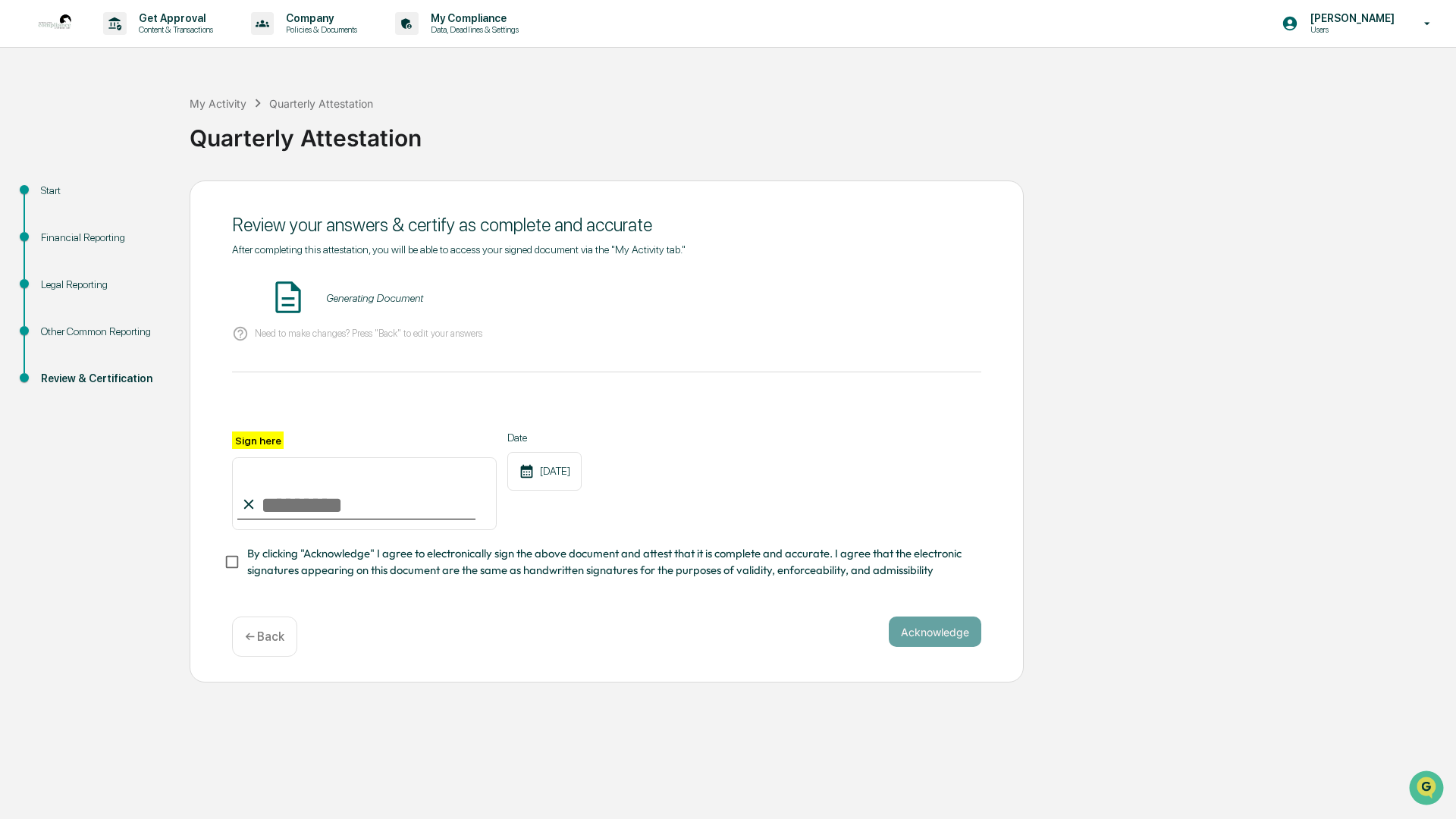
click at [278, 494] on input "Sign here" at bounding box center [364, 494] width 265 height 73
type input "**********"
click at [917, 632] on button "Acknowledge" at bounding box center [935, 631] width 93 height 30
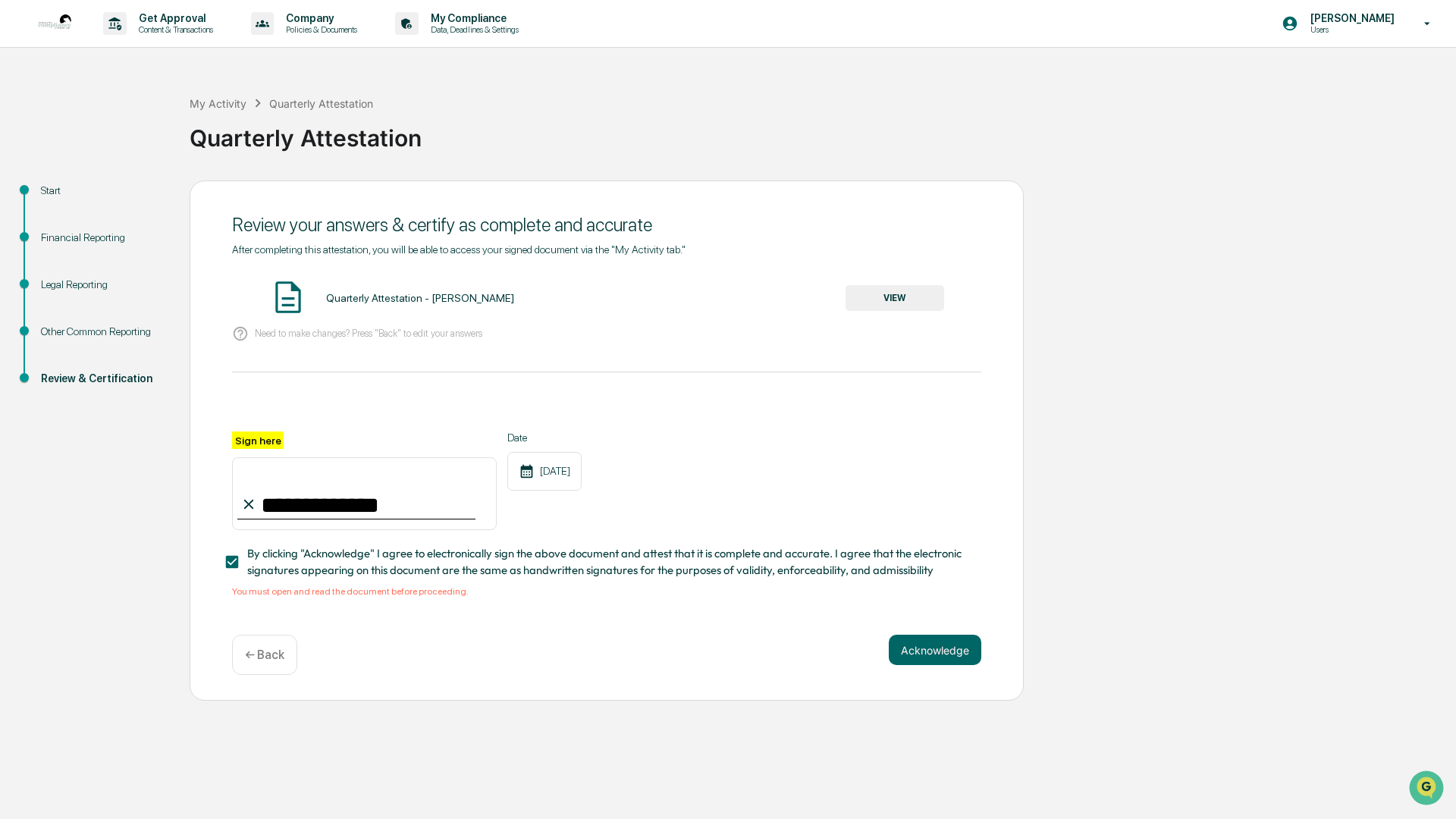
click at [628, 565] on span "By clicking "Acknowledge" I agree to electronically sign the above document and…" at bounding box center [608, 562] width 722 height 34
click at [879, 300] on button "VIEW" at bounding box center [894, 298] width 99 height 25
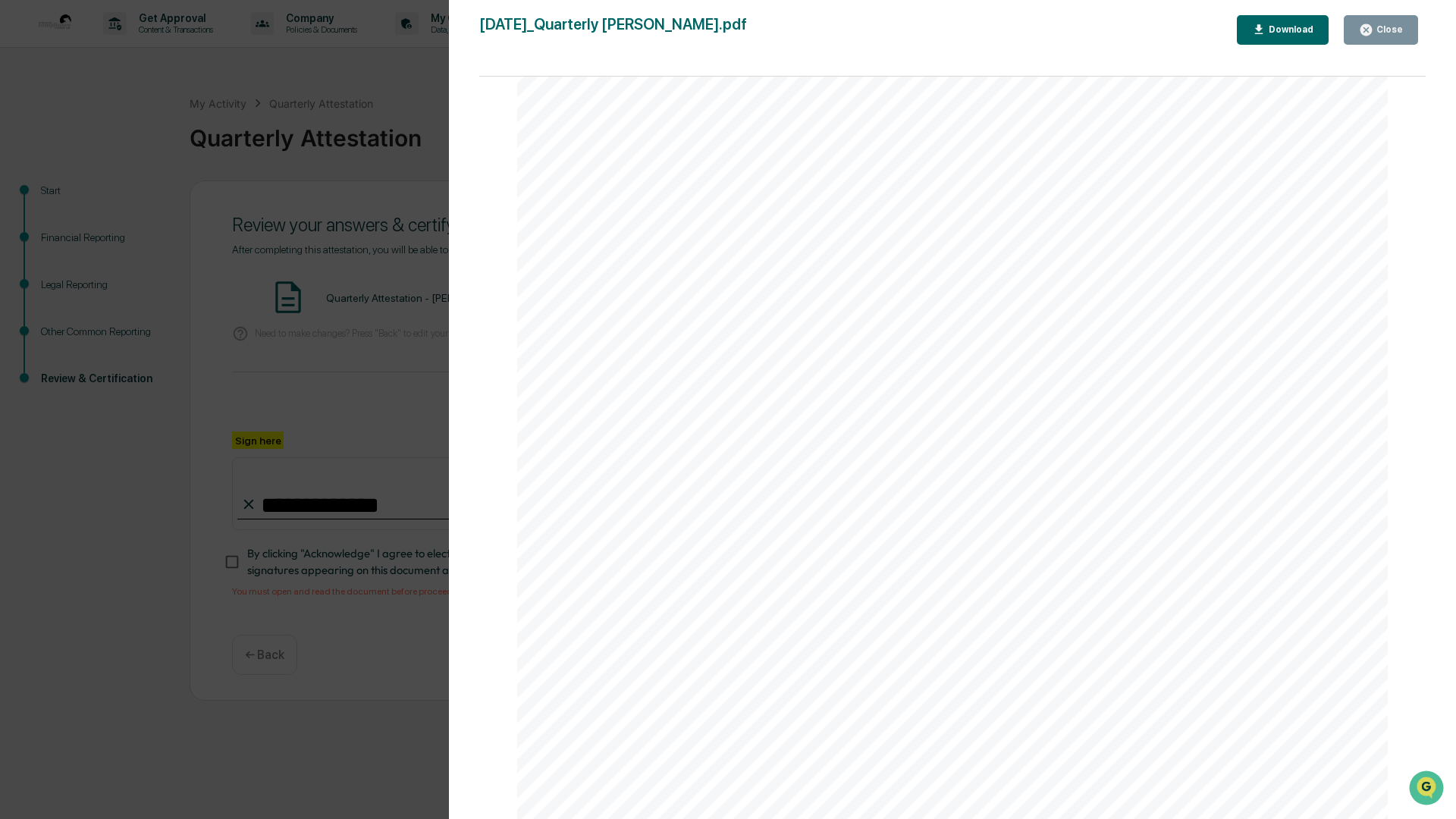
scroll to position [151, 0]
click at [1300, 22] on button "Download" at bounding box center [1283, 30] width 93 height 29
click at [1394, 32] on div "Close" at bounding box center [1389, 29] width 29 height 11
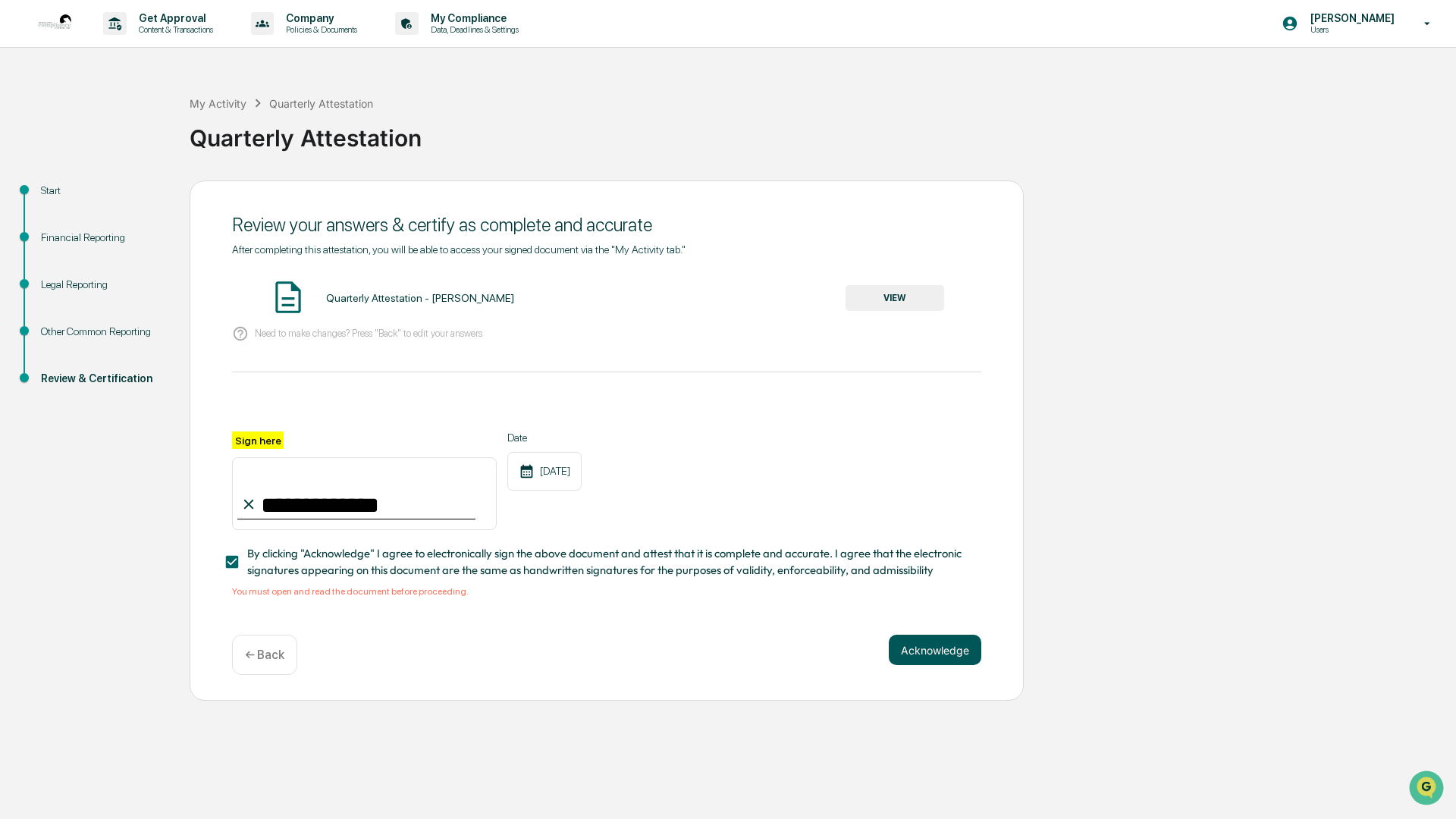
click at [939, 652] on button "Acknowledge" at bounding box center [935, 650] width 93 height 30
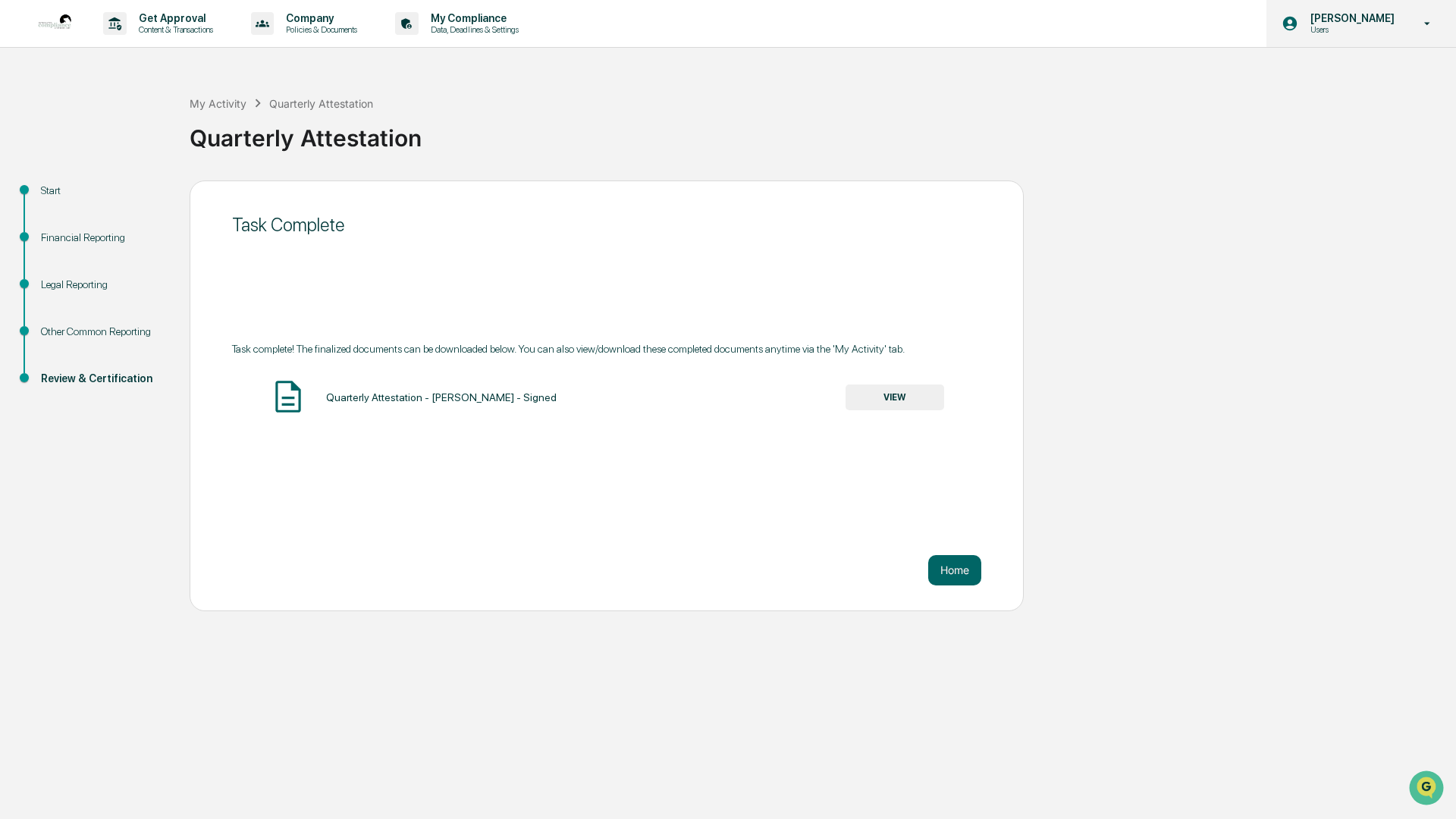
click at [1426, 25] on icon at bounding box center [1428, 23] width 26 height 15
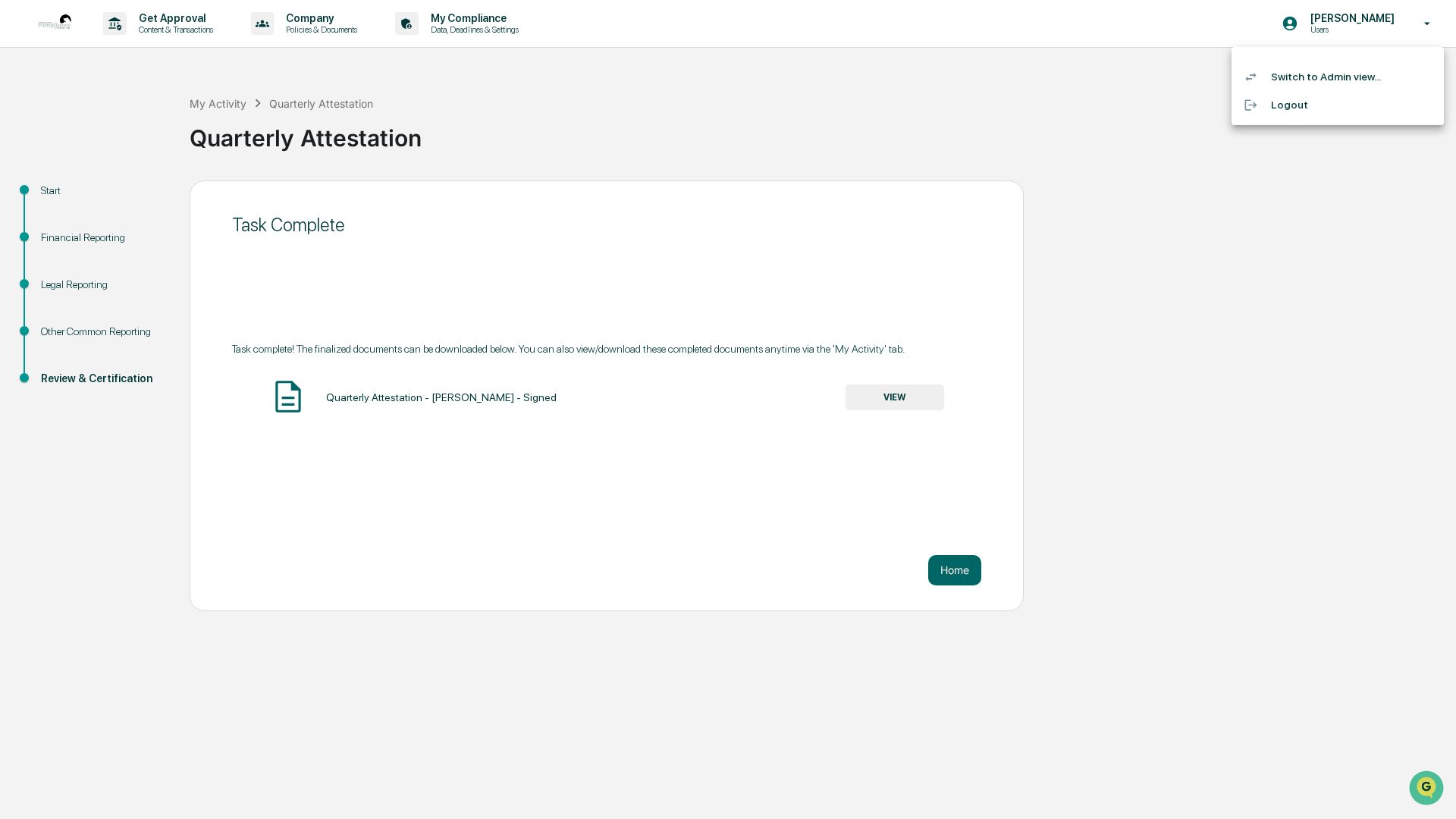
click at [1317, 99] on li "Logout" at bounding box center [1338, 105] width 212 height 28
